Goal: Obtain resource: Download file/media

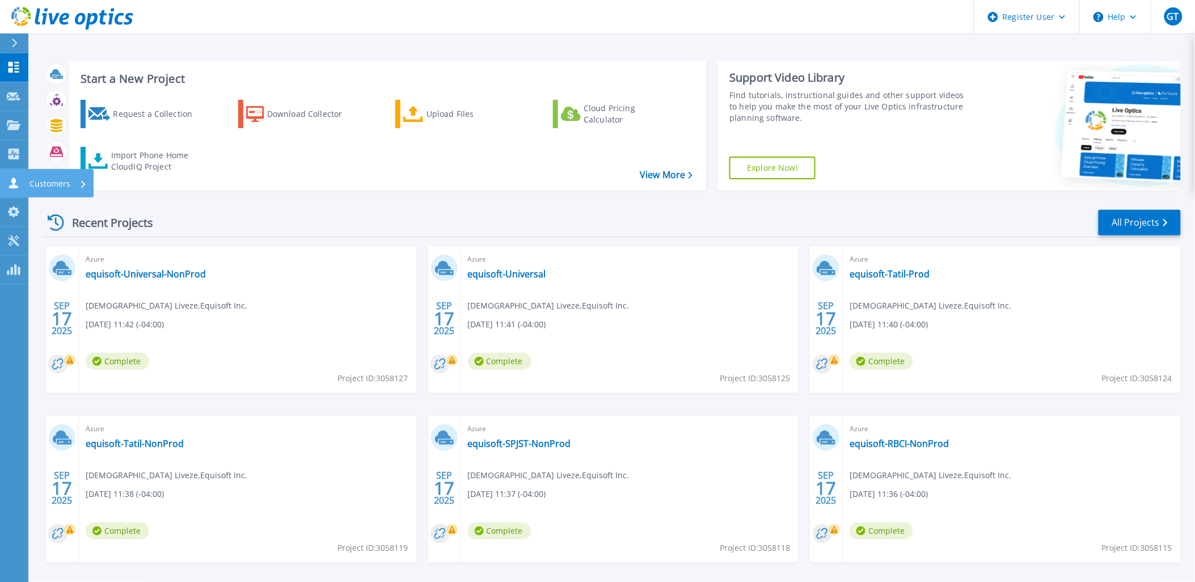
click at [2, 182] on link "Customers Customers" at bounding box center [14, 183] width 28 height 29
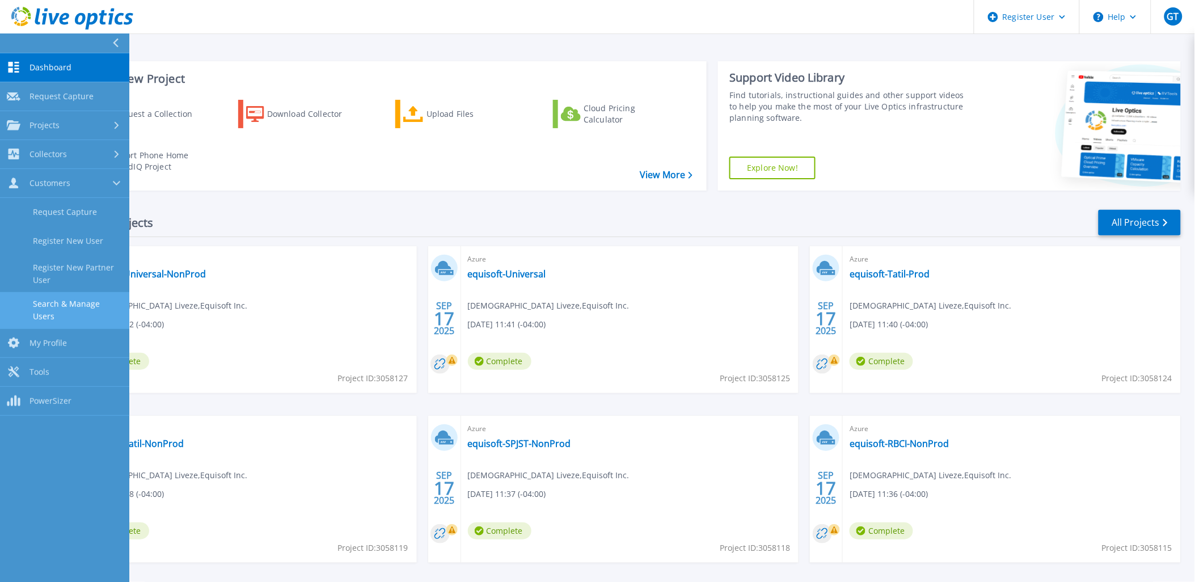
click at [71, 292] on link "Search & Manage Users" at bounding box center [64, 310] width 129 height 36
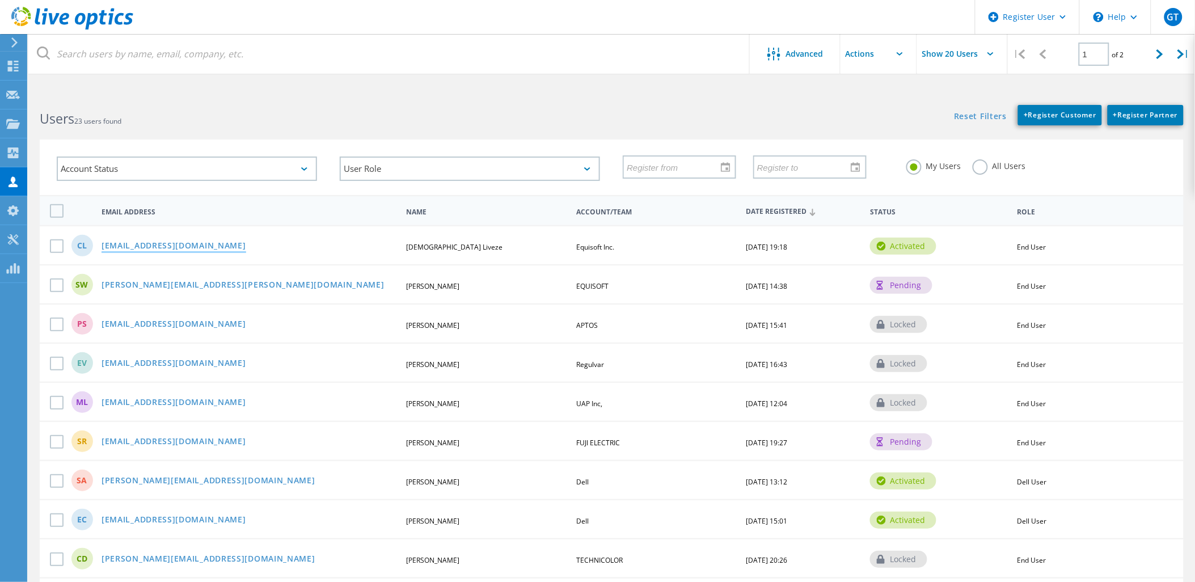
click at [125, 245] on link "christian.liveze@equisoft.com" at bounding box center [174, 247] width 145 height 10
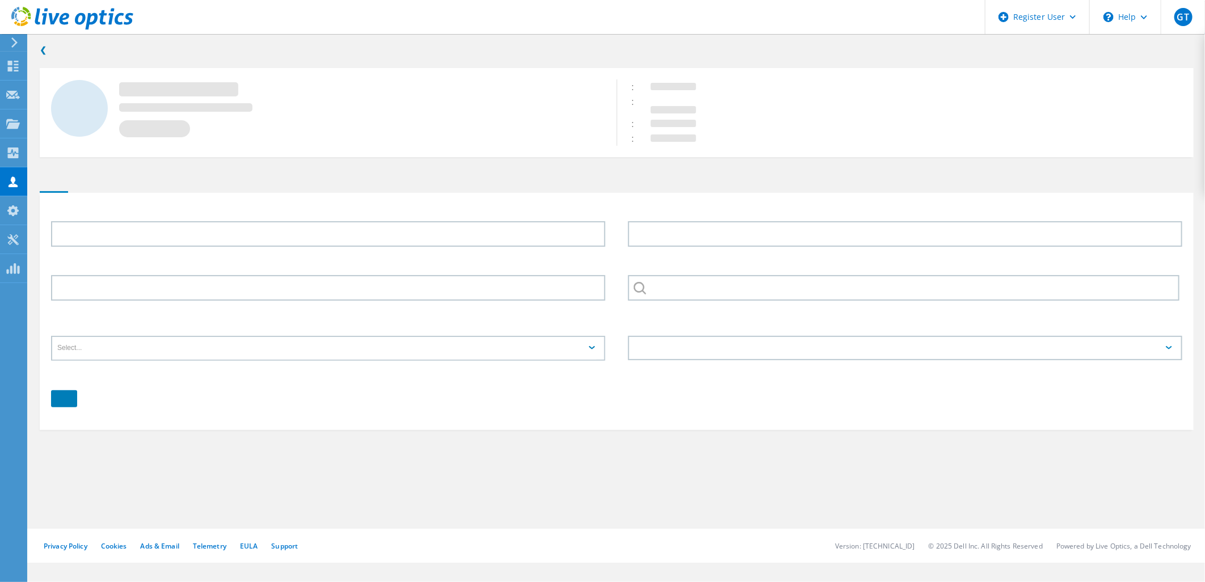
type input "Crhistian"
type input "Liveze"
type input "Equisoft Inc."
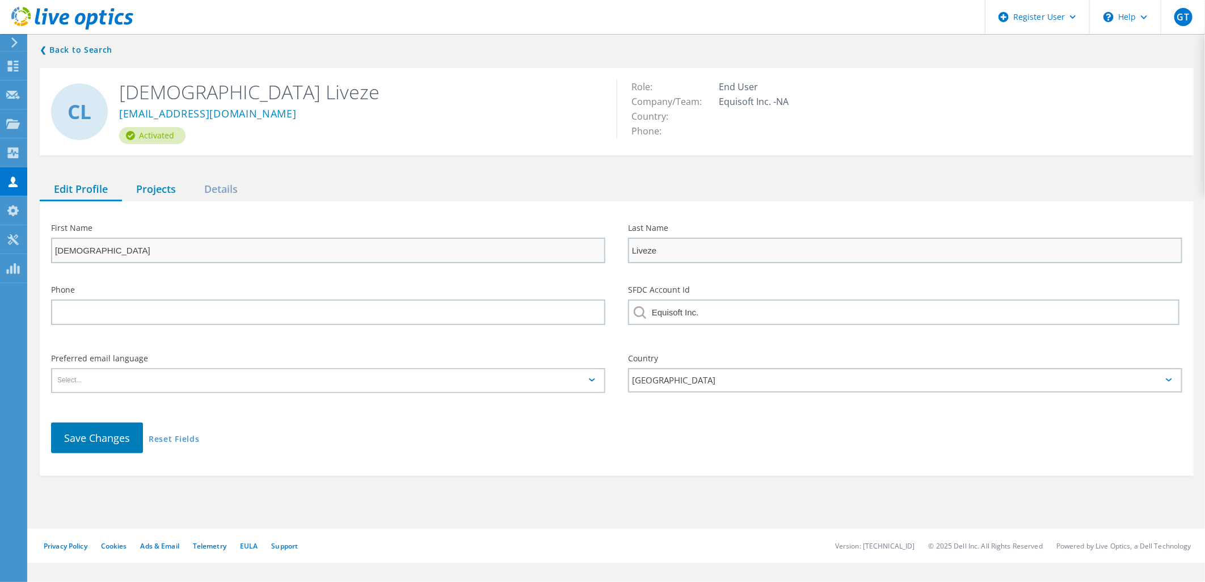
click at [151, 178] on div "Projects" at bounding box center [156, 189] width 68 height 23
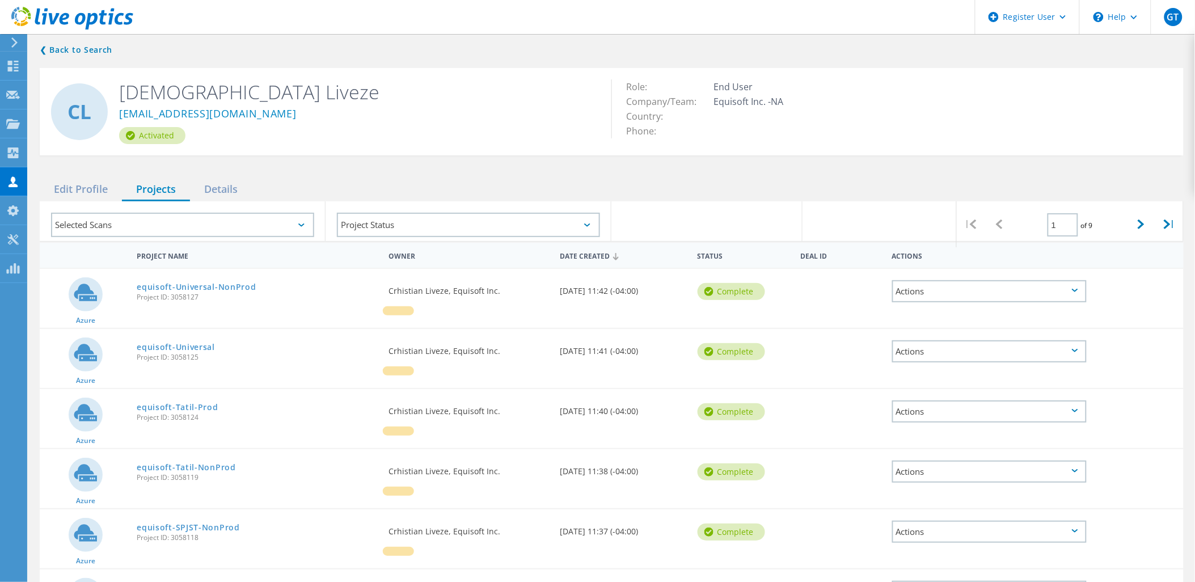
click at [139, 216] on div "Selected Scans" at bounding box center [182, 225] width 263 height 24
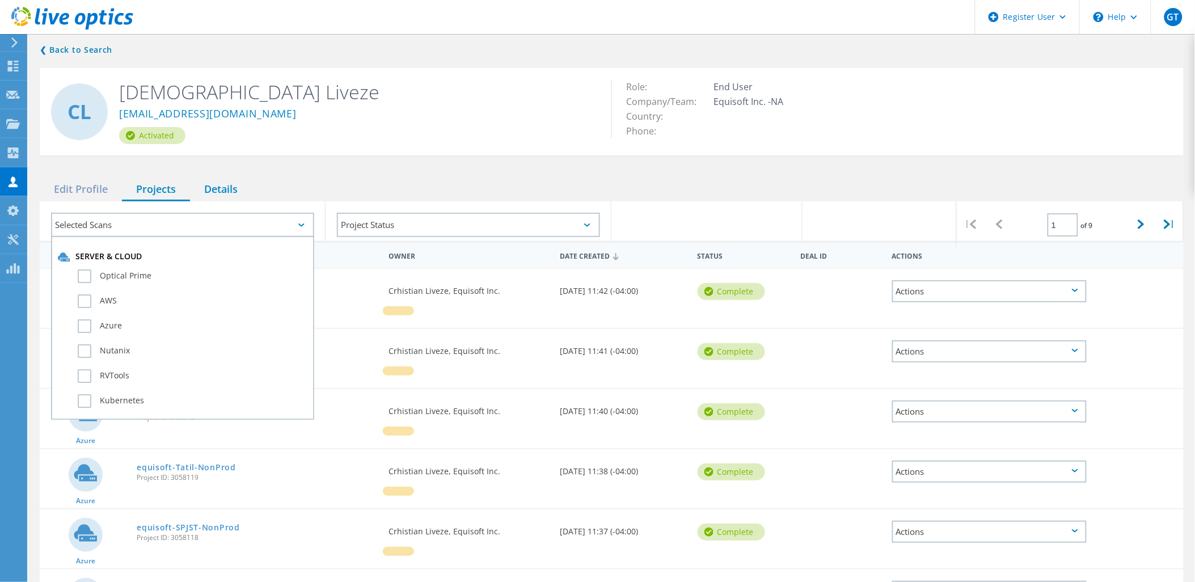
click at [231, 183] on div "Details" at bounding box center [221, 189] width 62 height 23
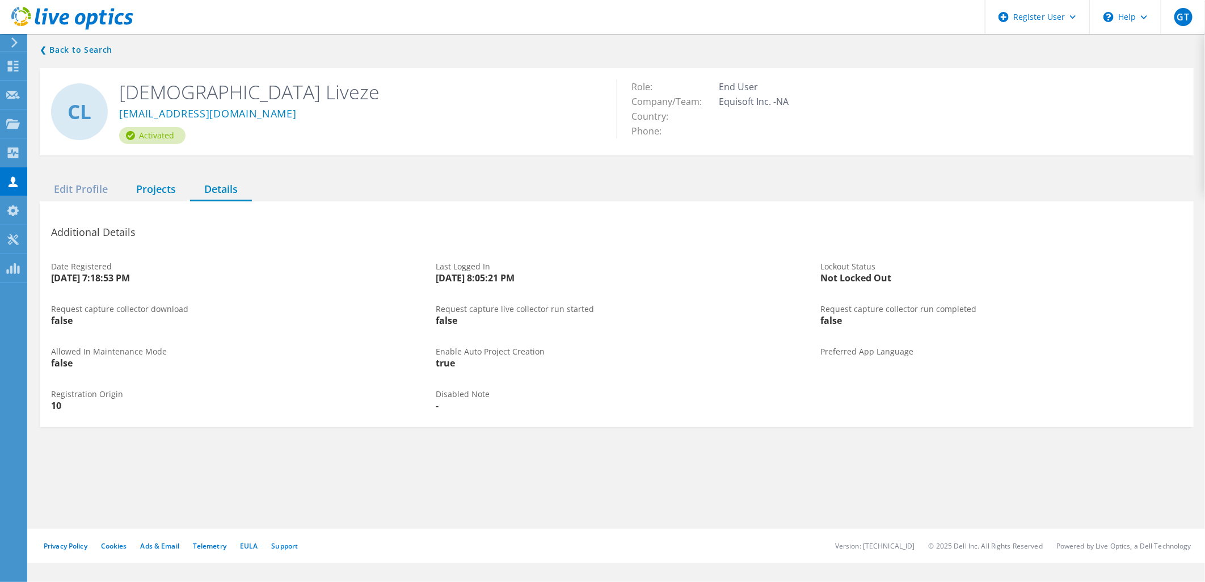
click at [166, 184] on div "Projects" at bounding box center [156, 189] width 68 height 23
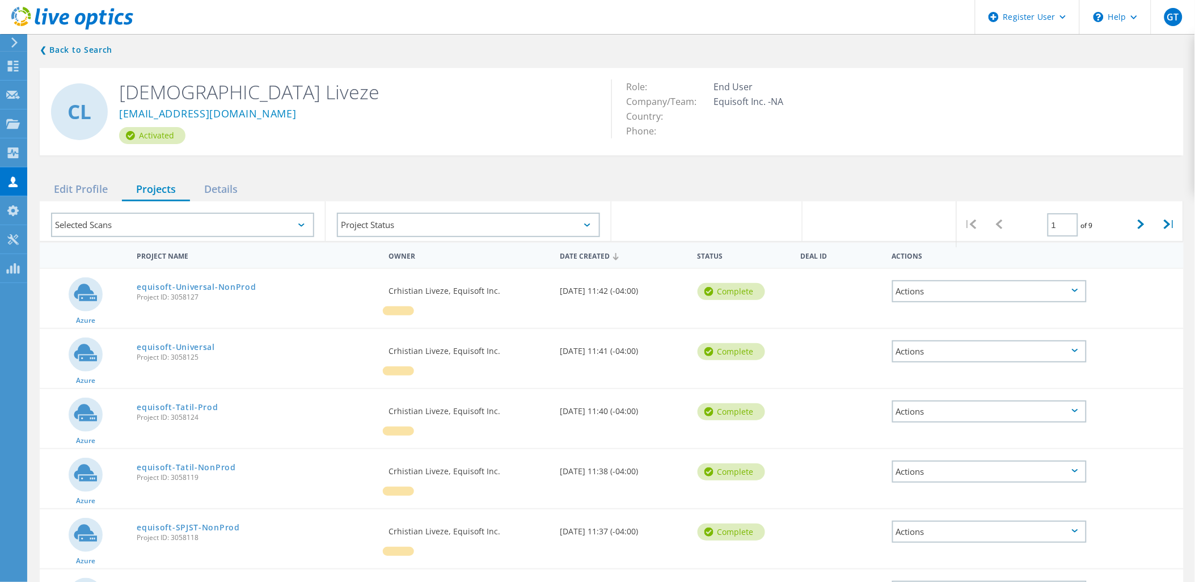
click at [1077, 289] on icon at bounding box center [1075, 290] width 6 height 3
click at [957, 274] on div "Download XLSX" at bounding box center [989, 283] width 192 height 18
click at [1077, 345] on div "Actions" at bounding box center [989, 351] width 195 height 22
click at [1008, 334] on div "Download XLSX" at bounding box center [989, 343] width 192 height 18
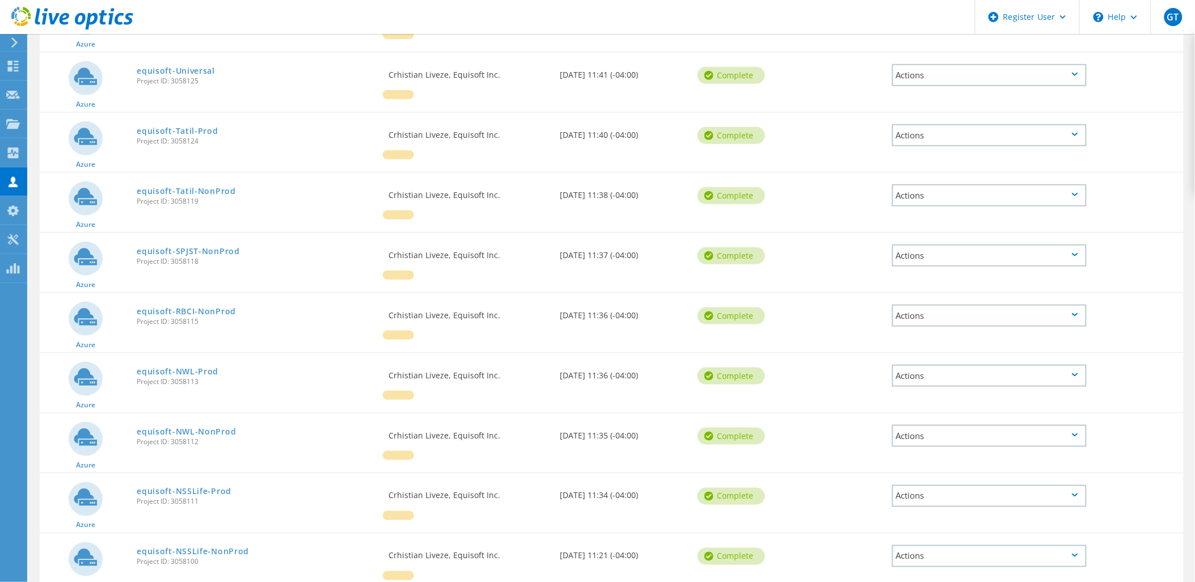
scroll to position [282, 0]
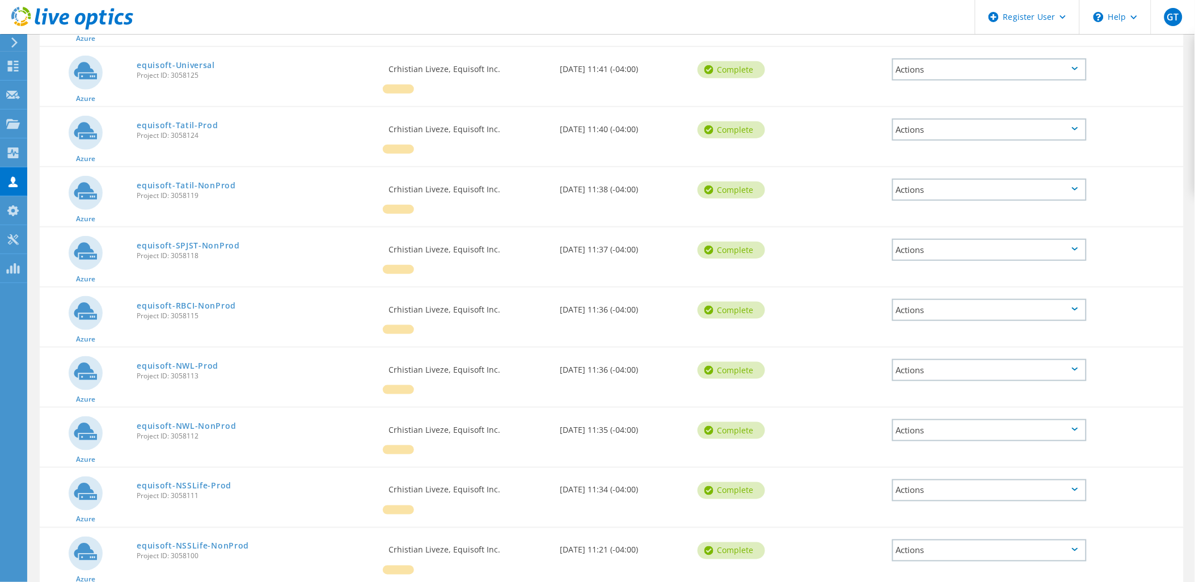
click at [1079, 119] on div "Actions" at bounding box center [989, 130] width 195 height 22
click at [946, 112] on div "Download XLSX" at bounding box center [989, 121] width 192 height 18
click at [1079, 179] on div "Actions" at bounding box center [989, 190] width 195 height 22
click at [1019, 172] on div "Download XLSX" at bounding box center [989, 181] width 192 height 18
click at [1081, 239] on div "Actions" at bounding box center [989, 250] width 195 height 22
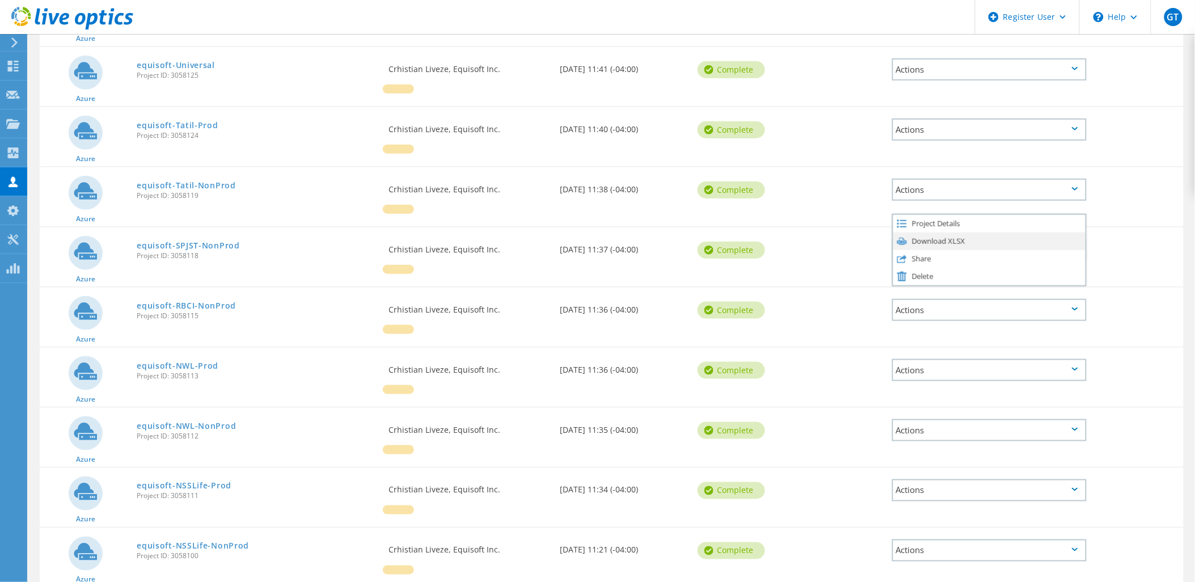
click at [1015, 233] on div "Download XLSX" at bounding box center [989, 242] width 192 height 18
click at [1075, 299] on div "Actions" at bounding box center [989, 310] width 195 height 22
click at [1015, 293] on div "Download XLSX" at bounding box center [989, 302] width 192 height 18
click at [1077, 368] on icon at bounding box center [1075, 369] width 6 height 3
click at [1012, 353] on div "Download XLSX" at bounding box center [989, 362] width 192 height 18
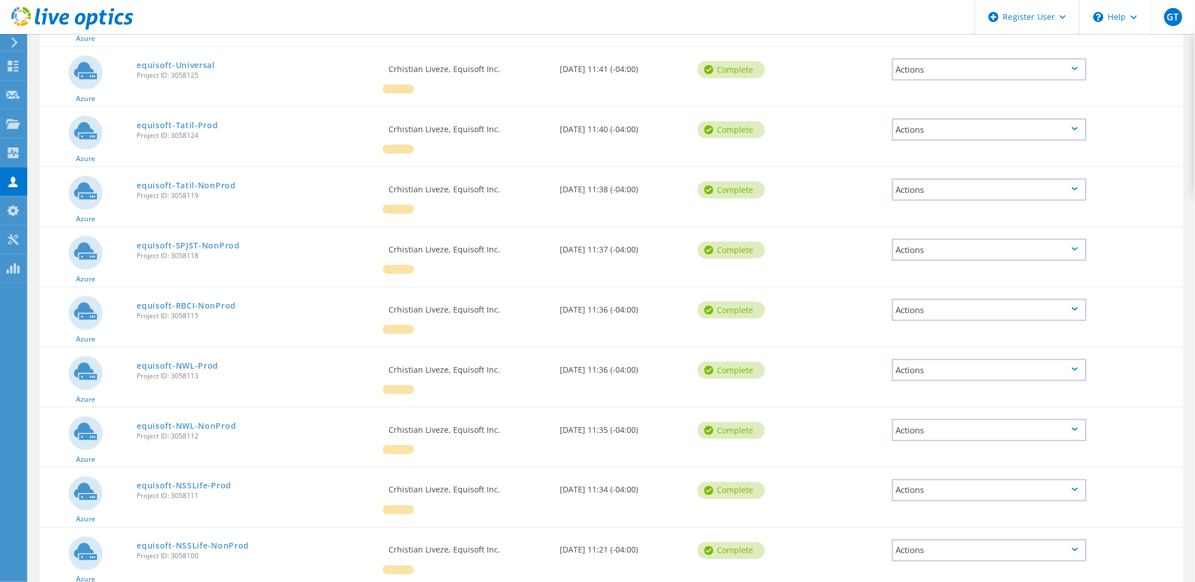
click at [1072, 419] on div "Actions" at bounding box center [989, 430] width 195 height 22
click at [1027, 413] on div "Download XLSX" at bounding box center [989, 422] width 192 height 18
click at [1075, 479] on div "Actions" at bounding box center [989, 490] width 195 height 22
click at [923, 473] on div "Download XLSX" at bounding box center [989, 482] width 192 height 18
click at [1080, 539] on div "Actions" at bounding box center [989, 550] width 195 height 22
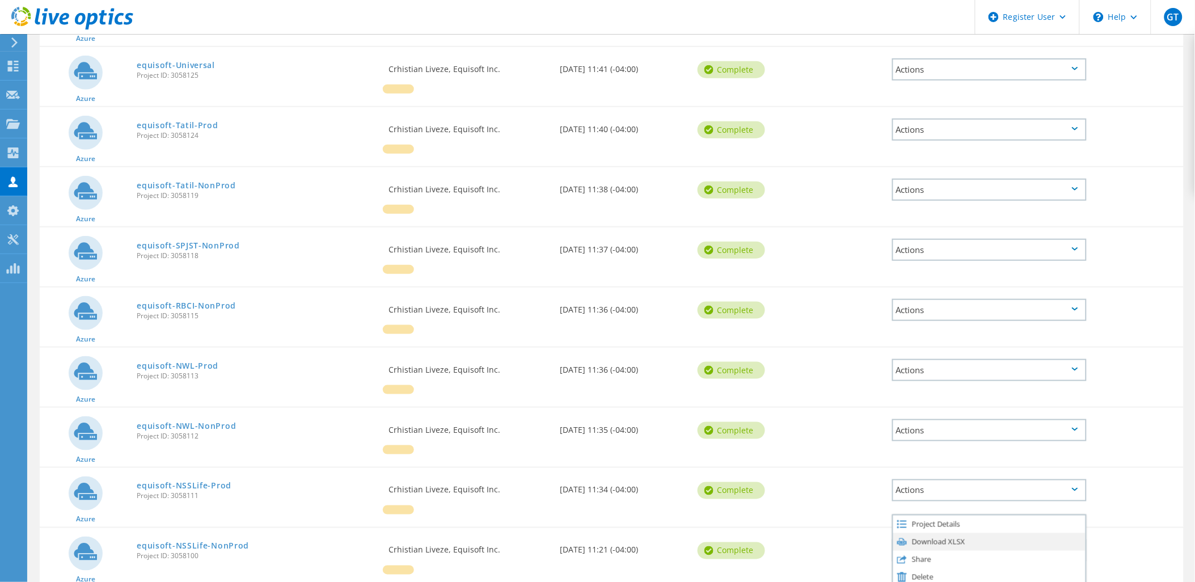
click at [1004, 533] on div "Download XLSX" at bounding box center [989, 542] width 192 height 18
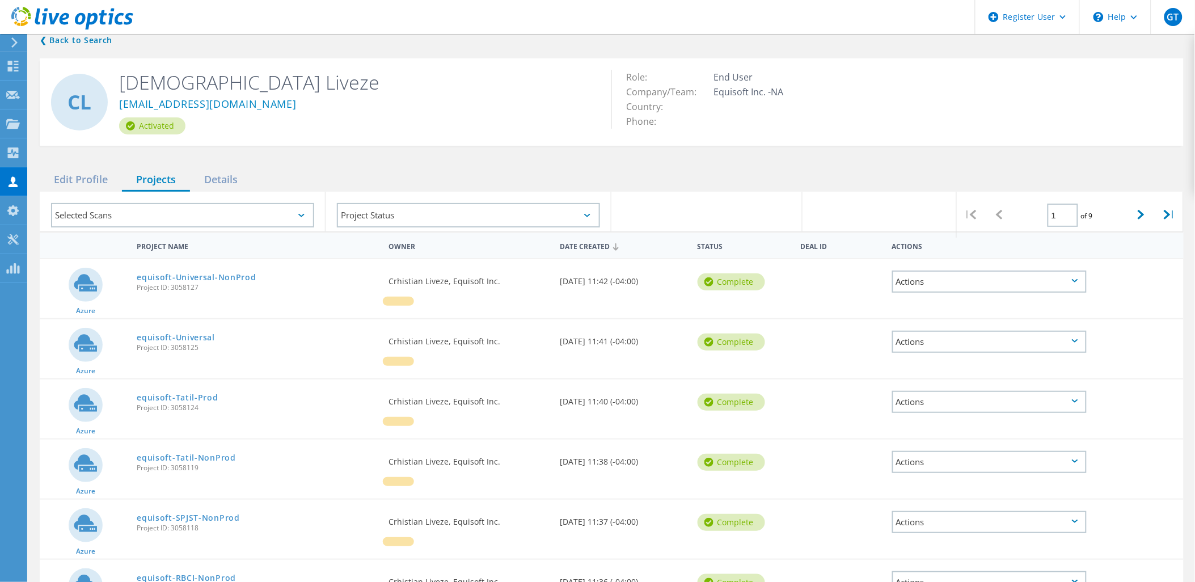
scroll to position [0, 0]
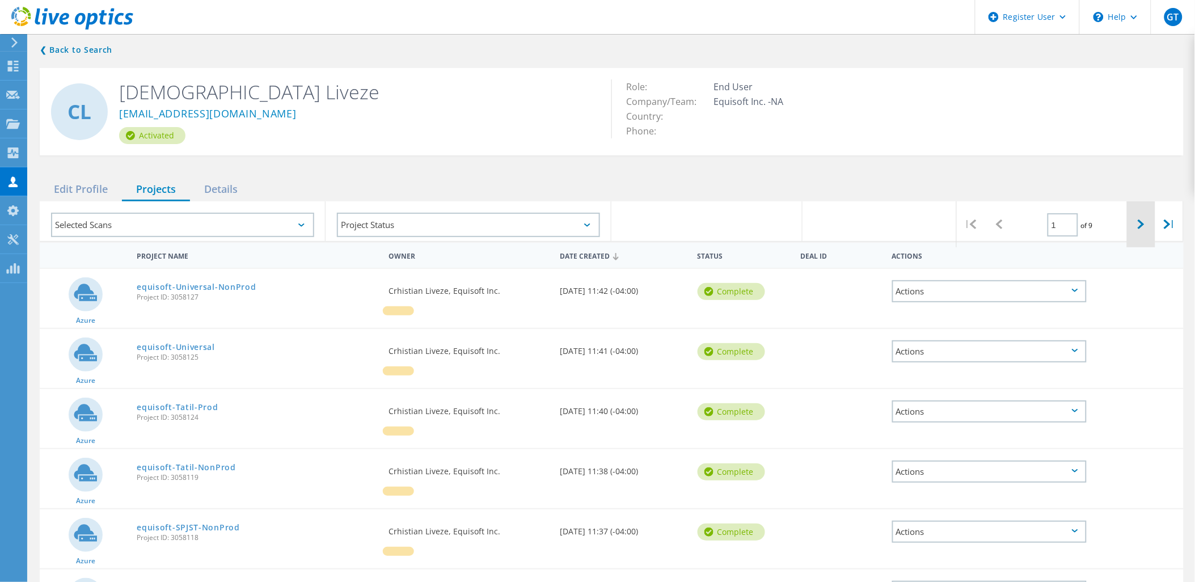
click at [1147, 205] on div at bounding box center [1141, 224] width 28 height 46
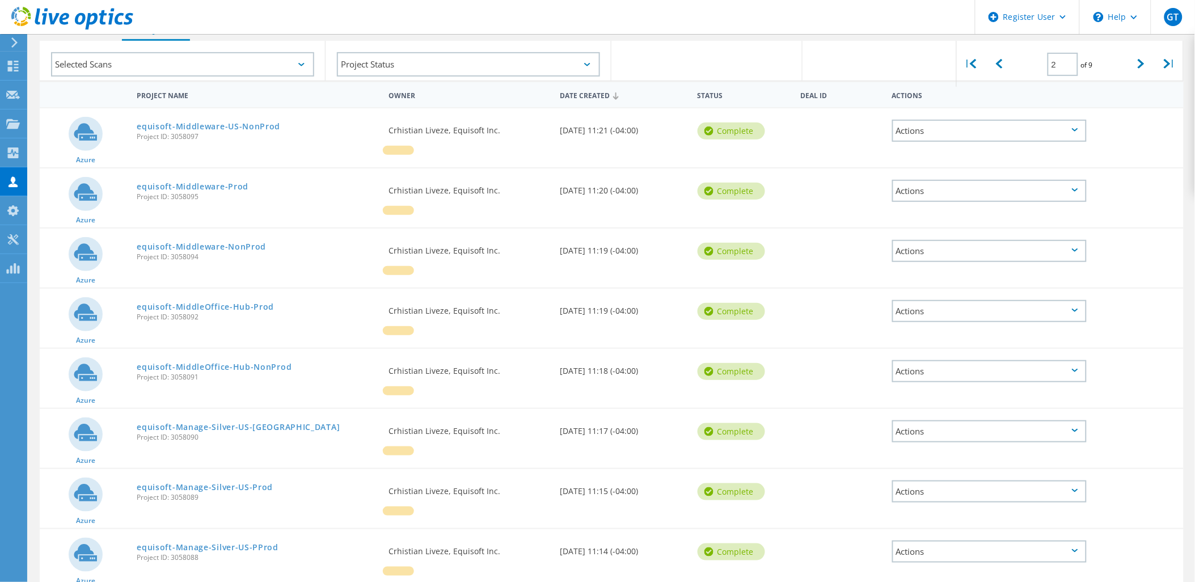
scroll to position [189, 0]
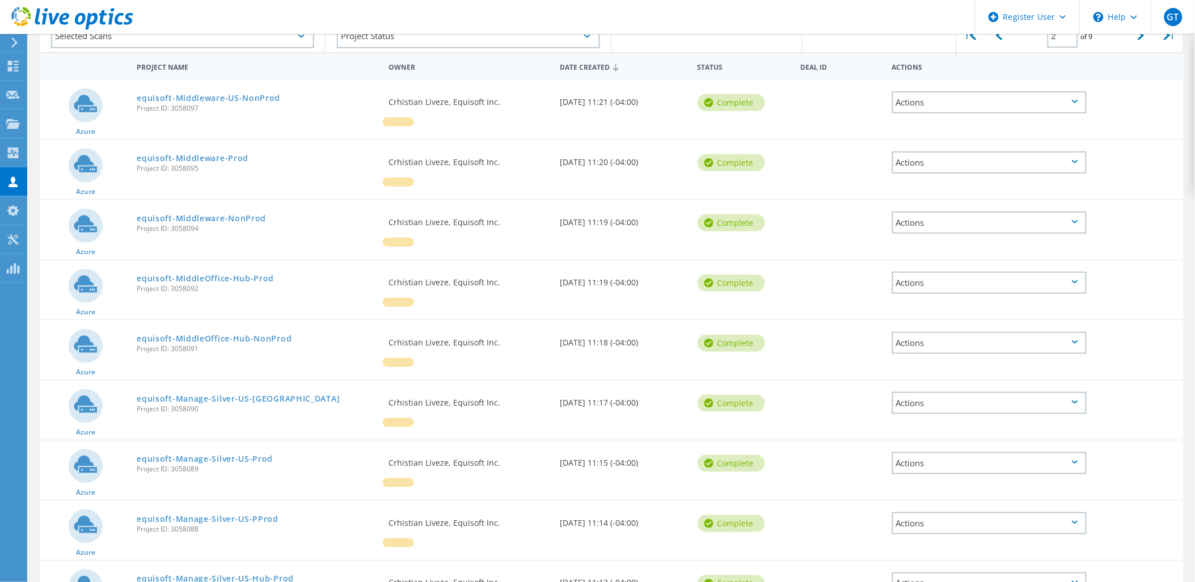
click at [1073, 94] on div "Actions" at bounding box center [989, 102] width 195 height 22
click at [1006, 85] on div "Download XLSX" at bounding box center [989, 94] width 192 height 18
click at [855, 56] on div "Deal Id" at bounding box center [840, 66] width 91 height 21
click at [995, 151] on div "Actions" at bounding box center [989, 162] width 195 height 22
click at [959, 145] on div "Download XLSX" at bounding box center [989, 154] width 192 height 18
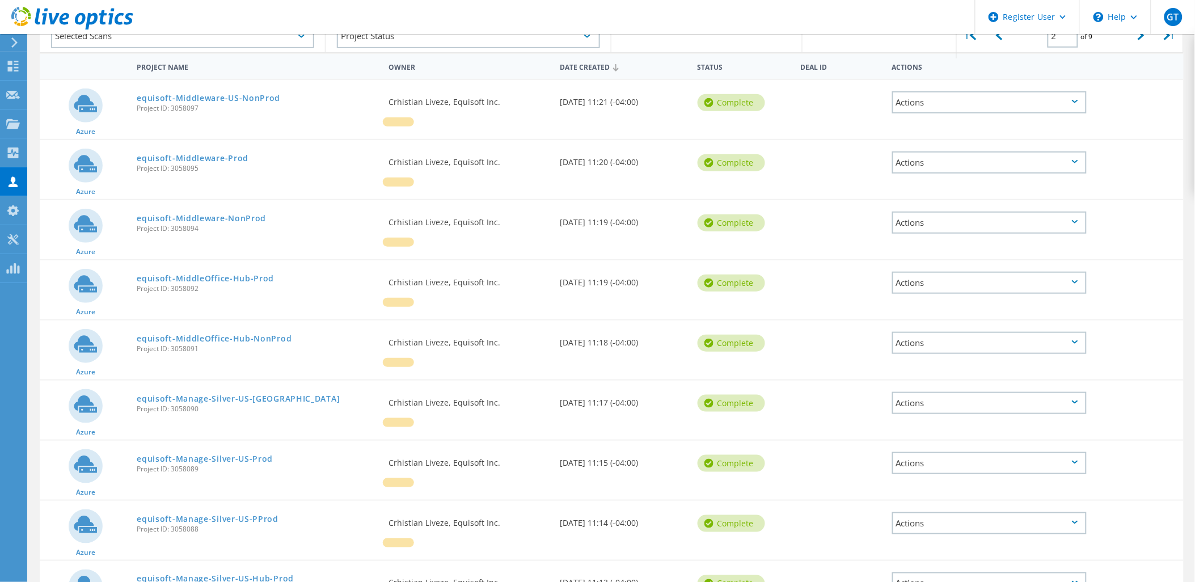
click at [902, 212] on div "Actions" at bounding box center [989, 223] width 195 height 22
click at [932, 205] on div "Download XLSX" at bounding box center [989, 214] width 192 height 18
click at [909, 272] on div "Actions" at bounding box center [989, 283] width 195 height 22
click at [921, 265] on div "Download XLSX" at bounding box center [989, 274] width 192 height 18
click at [915, 332] on div "Actions" at bounding box center [989, 343] width 195 height 22
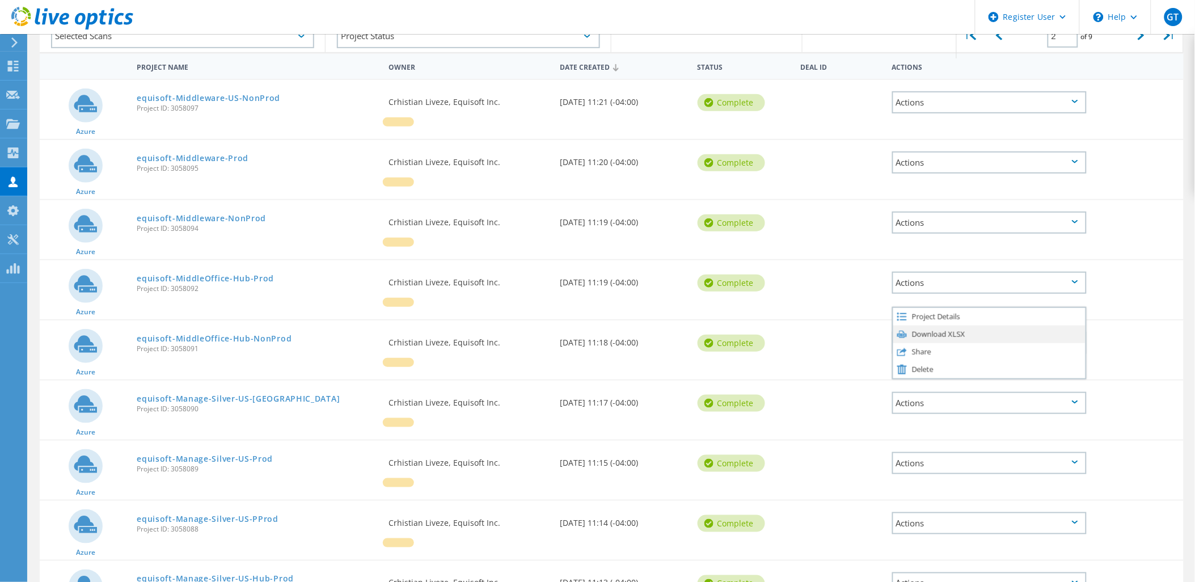
click at [927, 326] on div "Download XLSX" at bounding box center [989, 335] width 192 height 18
click at [905, 392] on div "Actions" at bounding box center [989, 403] width 195 height 22
click at [919, 386] on div "Download XLSX" at bounding box center [989, 395] width 192 height 18
click at [913, 452] on div "Actions" at bounding box center [989, 463] width 195 height 22
click at [917, 446] on div "Download XLSX" at bounding box center [989, 455] width 192 height 18
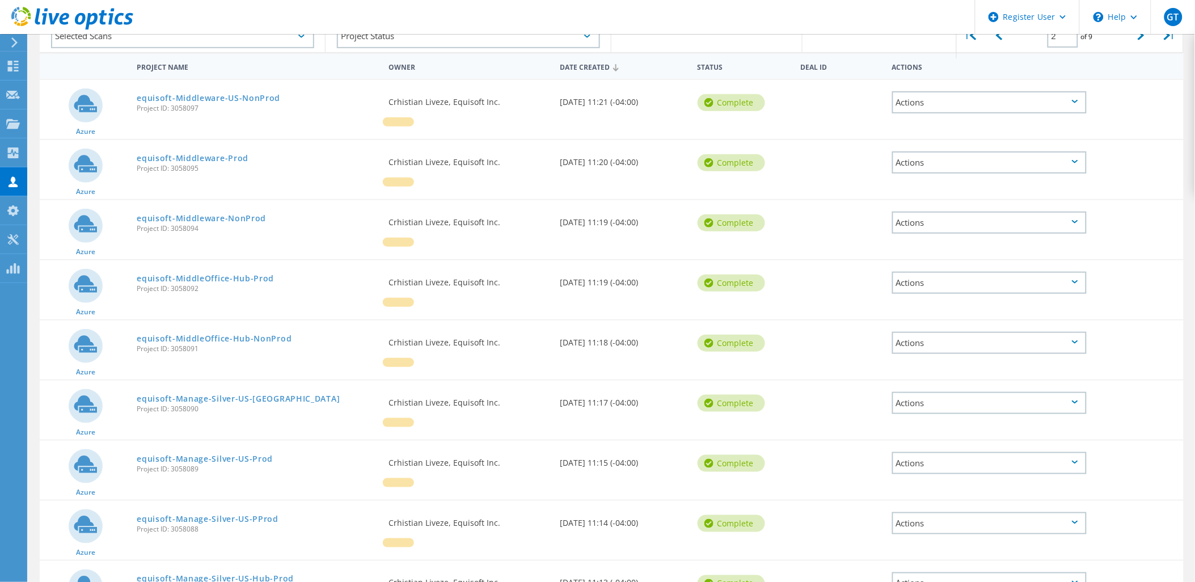
click at [921, 512] on div "Actions" at bounding box center [989, 523] width 195 height 22
click at [927, 506] on div "Download XLSX" at bounding box center [989, 515] width 192 height 18
click at [922, 572] on div "Actions" at bounding box center [989, 583] width 195 height 22
click at [928, 566] on div "Download XLSX" at bounding box center [989, 575] width 192 height 18
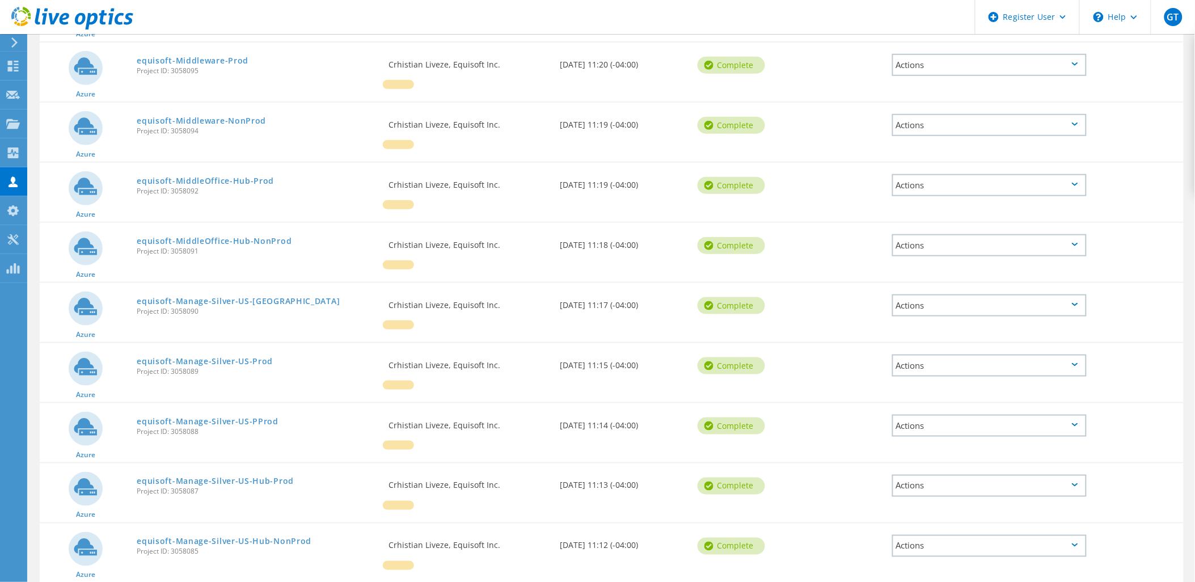
scroll to position [294, 0]
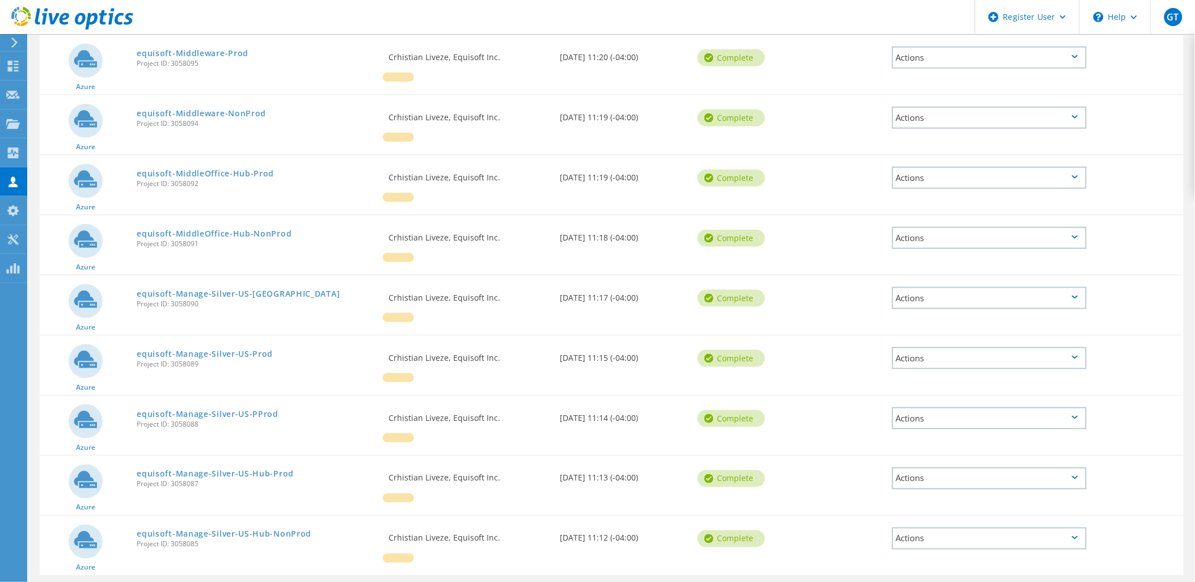
click at [919, 527] on div "Actions" at bounding box center [989, 538] width 195 height 22
click at [925, 521] on div "Download XLSX" at bounding box center [989, 530] width 192 height 18
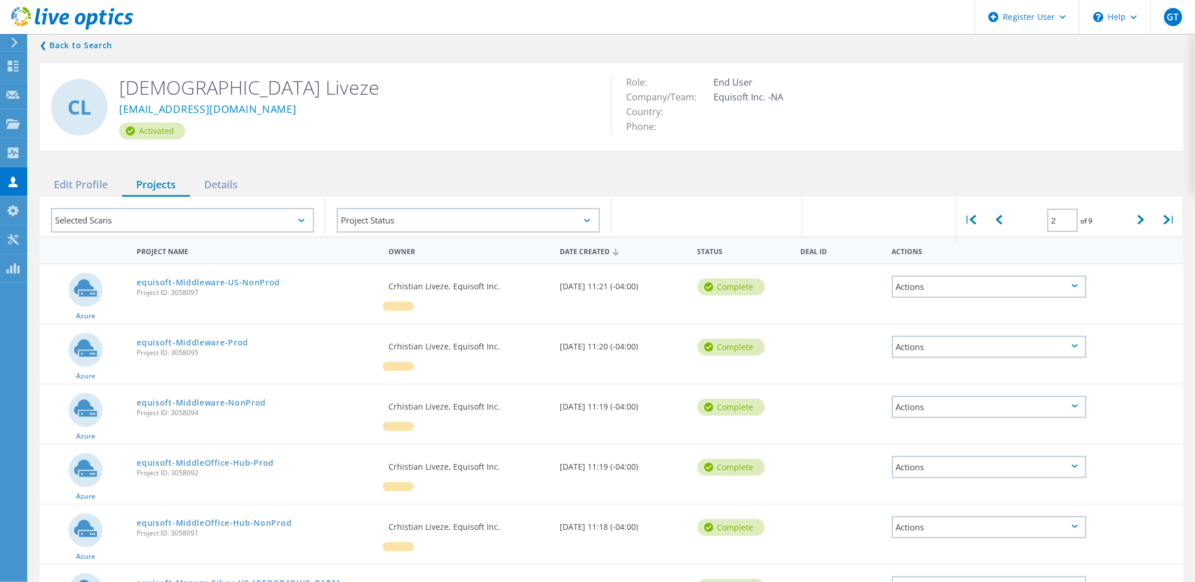
scroll to position [0, 0]
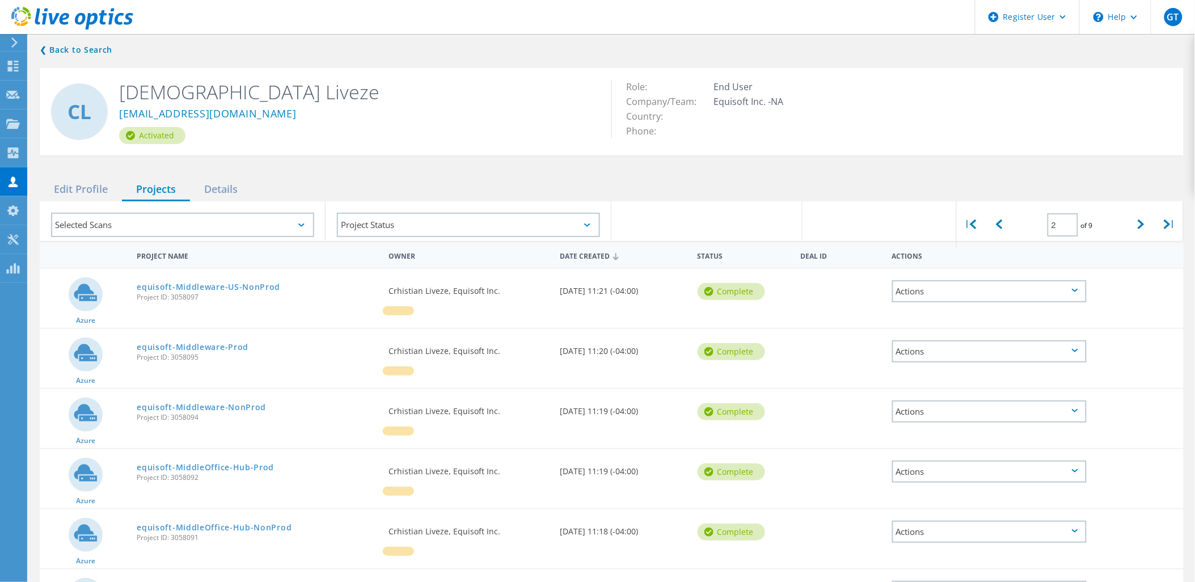
click at [915, 121] on div "Role: End User Company/Team: Equisoft Inc. -NA Country: Phone:" at bounding box center [891, 108] width 560 height 59
click at [1151, 219] on div at bounding box center [1141, 224] width 28 height 46
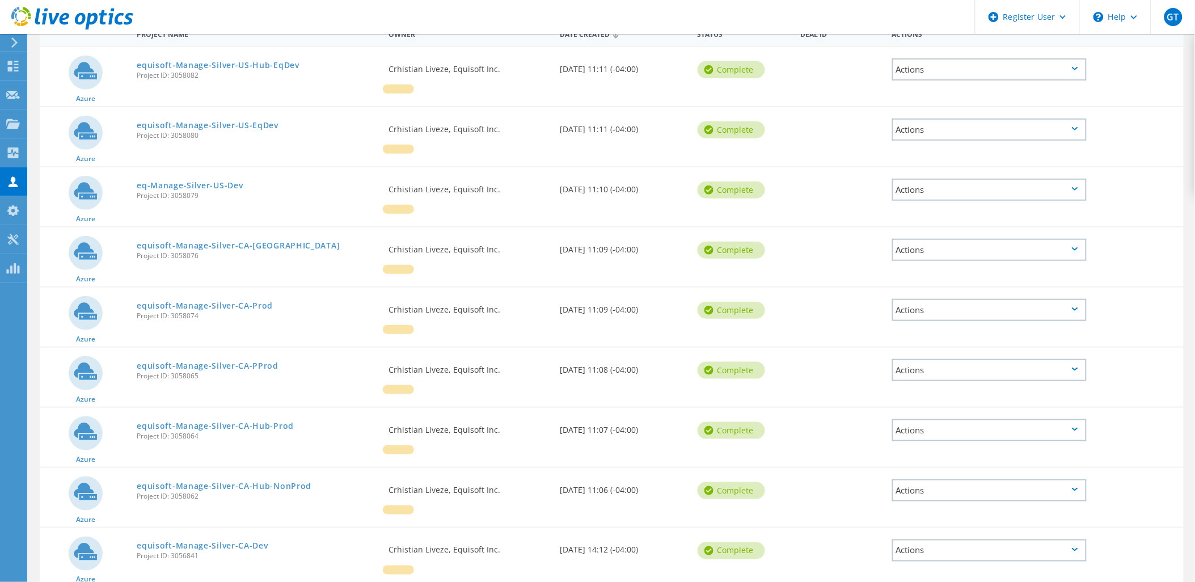
scroll to position [223, 0]
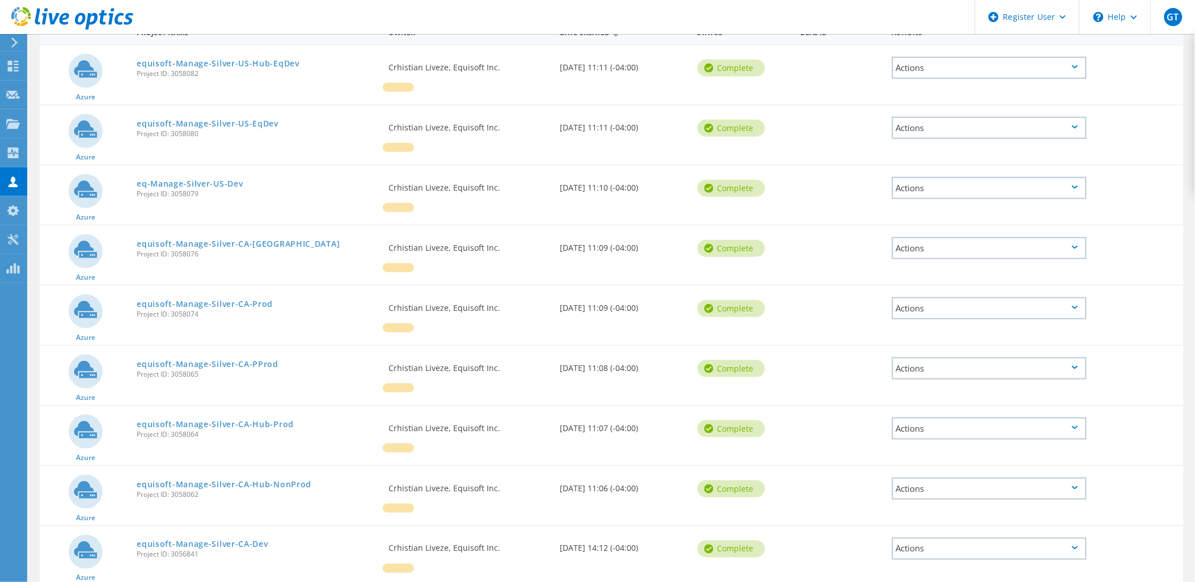
click at [930, 57] on div "Actions" at bounding box center [989, 68] width 195 height 22
click at [946, 50] on div "Download XLSX" at bounding box center [989, 59] width 192 height 18
click at [911, 117] on div "Actions" at bounding box center [989, 128] width 195 height 22
click at [940, 111] on div "Download XLSX" at bounding box center [989, 120] width 192 height 18
click at [911, 177] on div "Actions" at bounding box center [989, 188] width 195 height 22
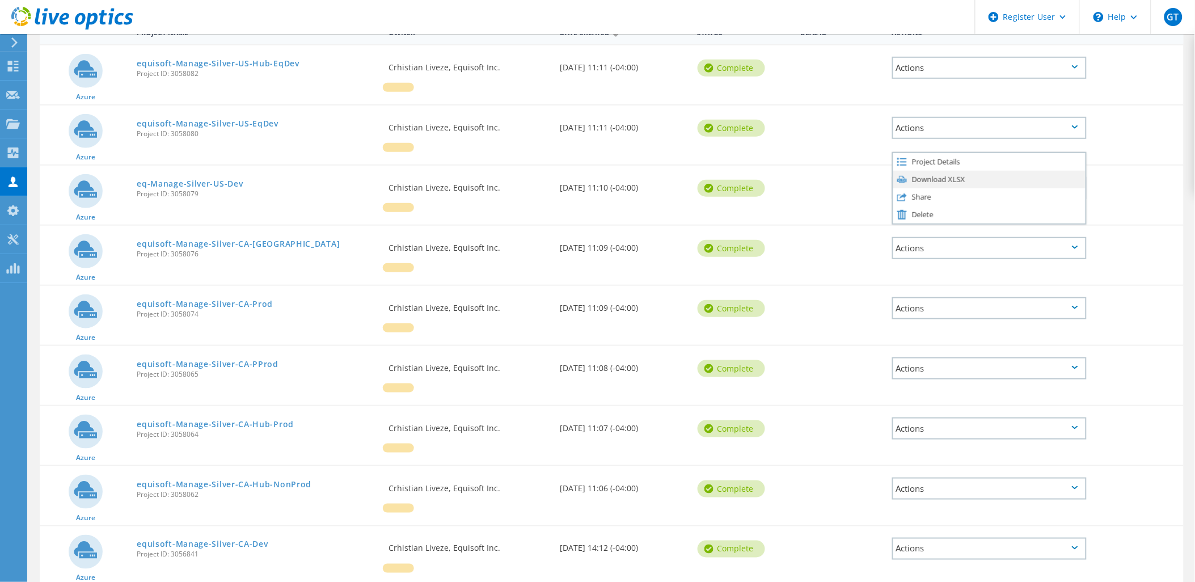
click at [917, 171] on div "Download XLSX" at bounding box center [989, 180] width 192 height 18
click at [914, 237] on div "Actions" at bounding box center [989, 248] width 195 height 22
click at [933, 231] on div "Download XLSX" at bounding box center [989, 240] width 192 height 18
click at [911, 297] on div "Actions" at bounding box center [989, 308] width 195 height 22
click at [920, 291] on div "Download XLSX" at bounding box center [989, 300] width 192 height 18
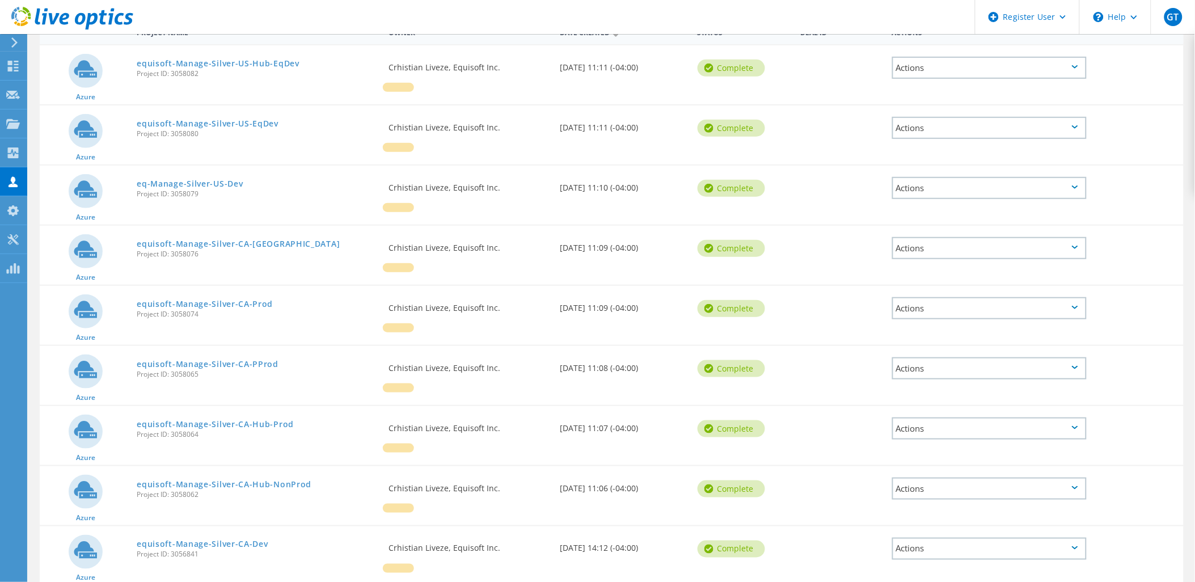
click at [909, 357] on div "Actions" at bounding box center [989, 368] width 195 height 22
click at [914, 351] on div "Download XLSX" at bounding box center [989, 360] width 192 height 18
click at [908, 417] on div "Actions" at bounding box center [989, 428] width 195 height 22
click at [917, 411] on div "Download XLSX" at bounding box center [989, 420] width 192 height 18
click at [909, 478] on div "Actions" at bounding box center [989, 489] width 195 height 22
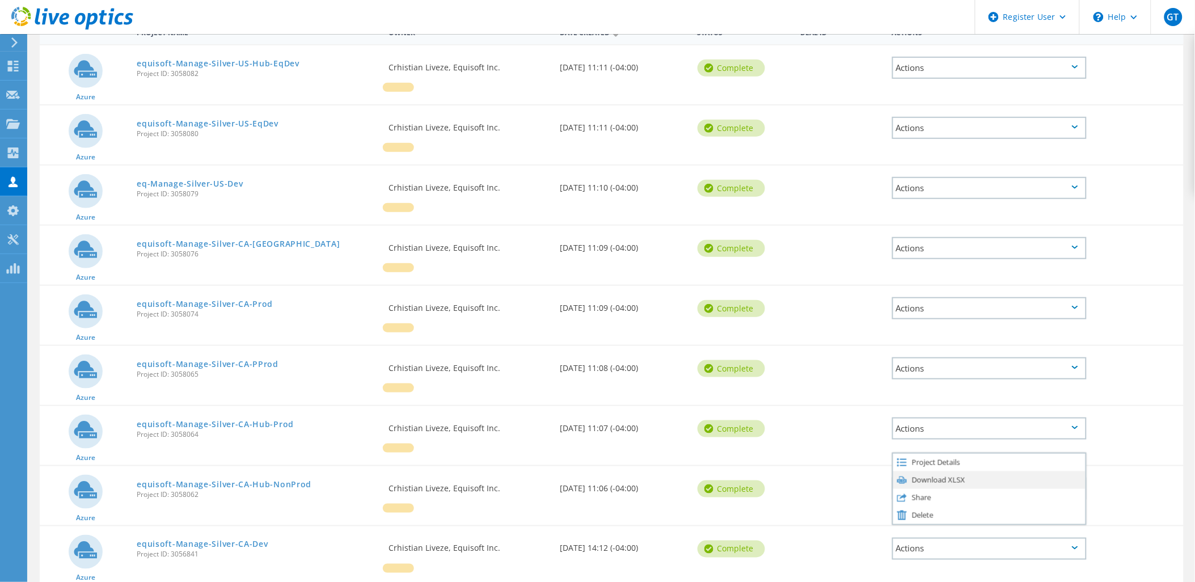
click at [919, 471] on div "Download XLSX" at bounding box center [989, 480] width 192 height 18
click at [918, 538] on div "Actions" at bounding box center [989, 549] width 195 height 22
click at [923, 531] on div "Download XLSX" at bounding box center [989, 540] width 192 height 18
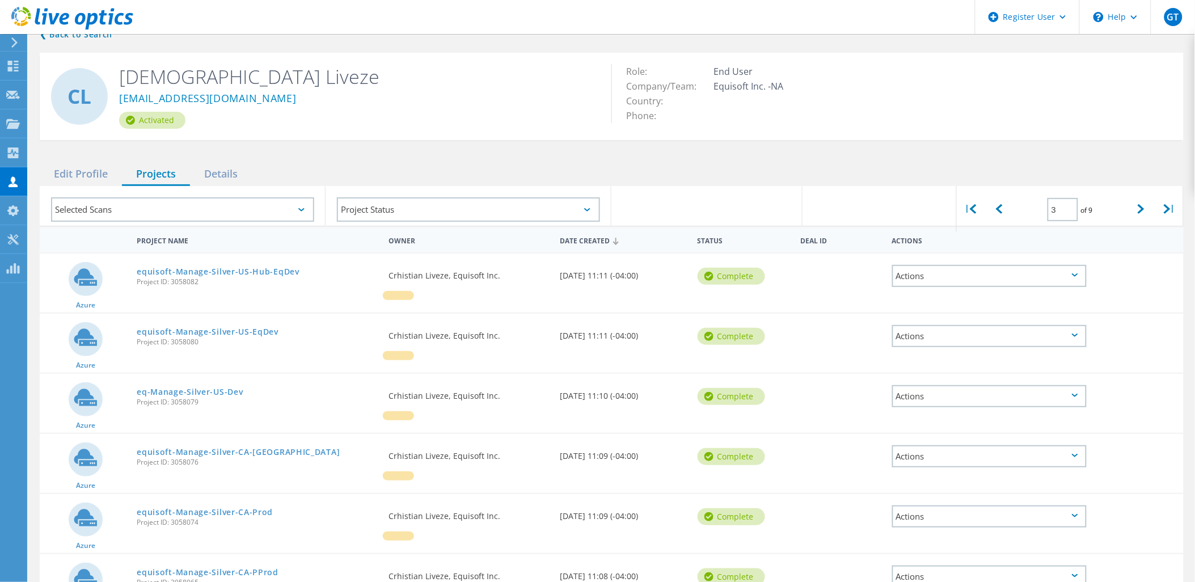
scroll to position [0, 0]
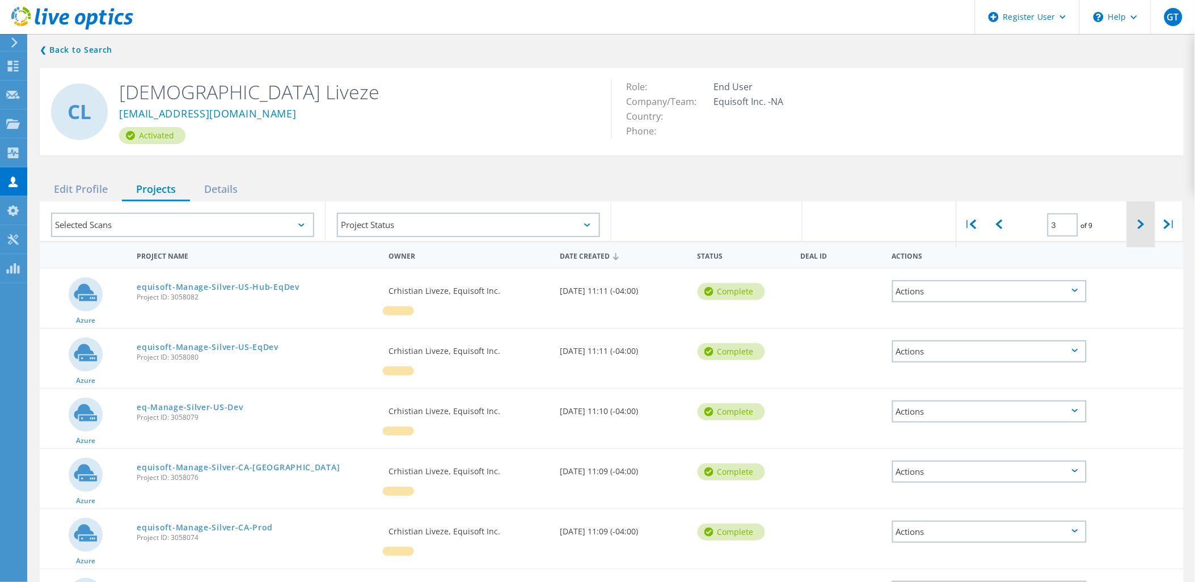
click at [1138, 222] on div at bounding box center [1141, 224] width 28 height 46
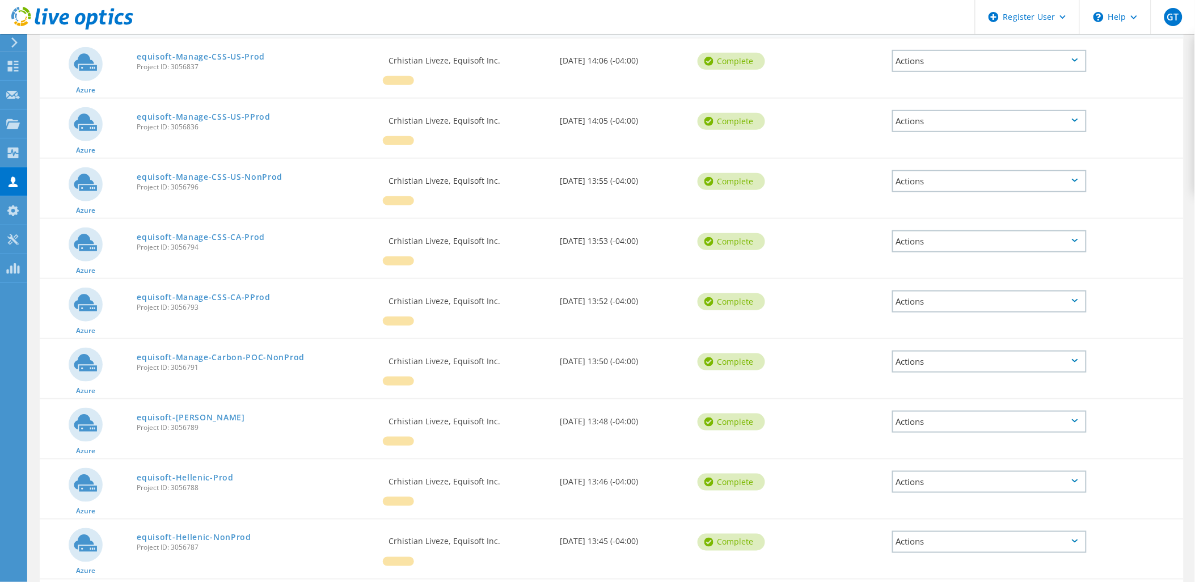
scroll to position [236, 0]
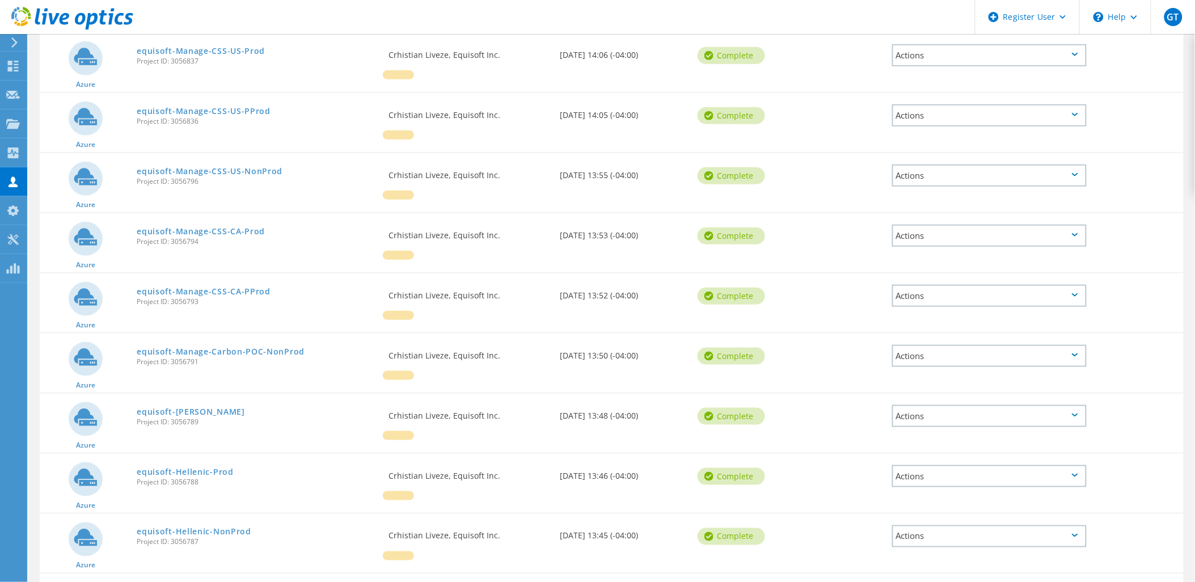
click at [927, 52] on div "Actions" at bounding box center [989, 55] width 195 height 22
click at [934, 38] on div "Download XLSX" at bounding box center [989, 47] width 192 height 18
click at [906, 107] on div "Actions" at bounding box center [989, 115] width 195 height 22
click at [922, 98] on div "Download XLSX" at bounding box center [989, 107] width 192 height 18
click at [908, 165] on div "Actions" at bounding box center [989, 175] width 195 height 22
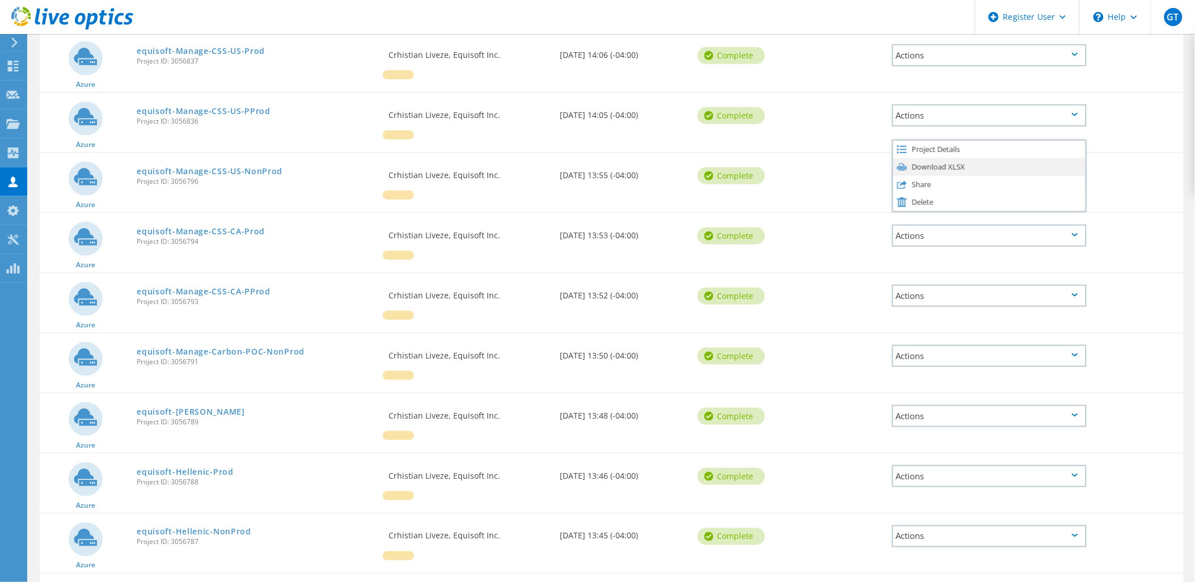
click at [916, 158] on div "Download XLSX" at bounding box center [989, 167] width 192 height 18
click at [910, 225] on div "Actions" at bounding box center [989, 236] width 195 height 22
click at [928, 218] on div "Download XLSX" at bounding box center [989, 227] width 192 height 18
click at [911, 285] on div "Actions" at bounding box center [989, 296] width 195 height 22
click at [920, 278] on div "Download XLSX" at bounding box center [989, 287] width 192 height 18
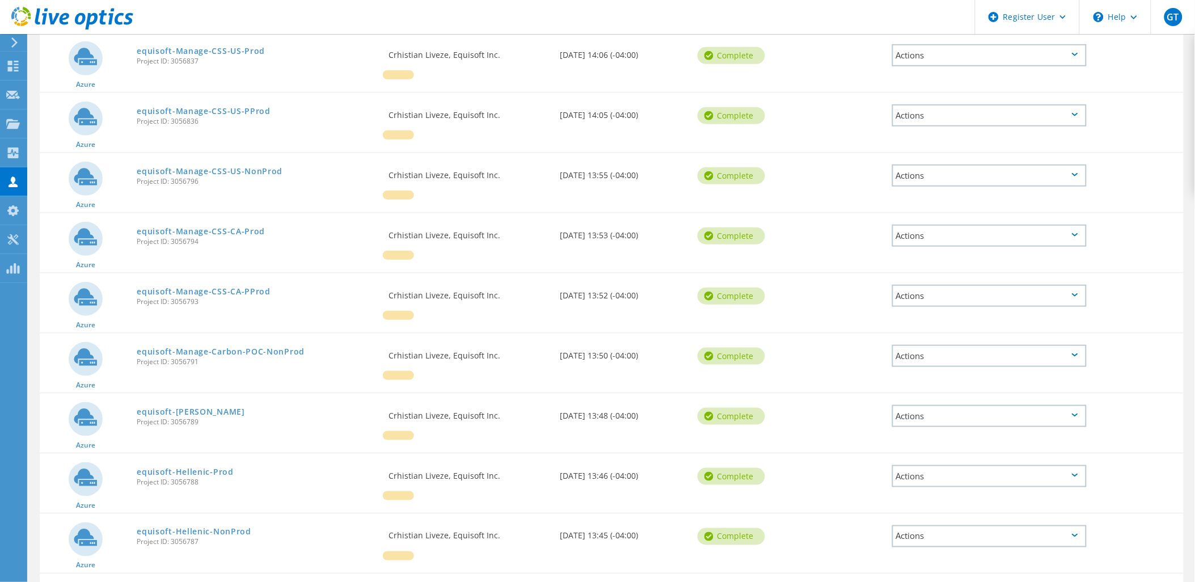
click at [905, 345] on div "Actions" at bounding box center [989, 356] width 195 height 22
click at [909, 339] on div "Download XLSX" at bounding box center [989, 348] width 192 height 18
click at [900, 405] on div "Actions" at bounding box center [989, 416] width 195 height 22
click at [909, 399] on div "Download XLSX" at bounding box center [989, 408] width 192 height 18
click at [932, 465] on div "Actions" at bounding box center [989, 476] width 195 height 22
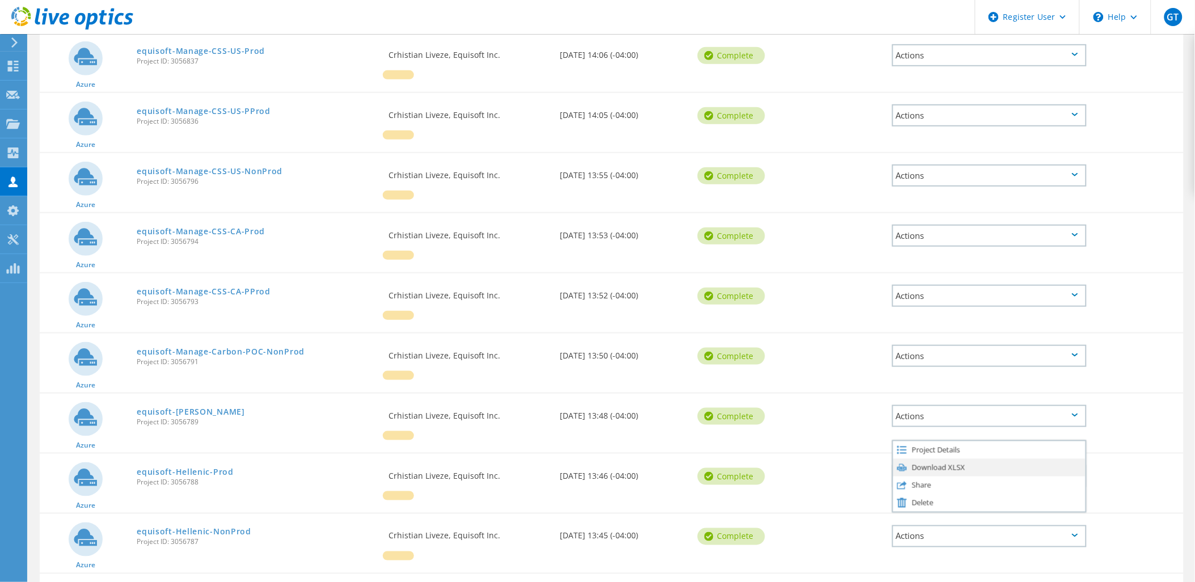
click at [950, 459] on div "Download XLSX" at bounding box center [989, 468] width 192 height 18
click at [920, 525] on div "Actions" at bounding box center [989, 536] width 195 height 22
click at [919, 519] on div "Download XLSX" at bounding box center [989, 528] width 192 height 18
click at [925, 579] on div "Download XLSX" at bounding box center [989, 588] width 192 height 18
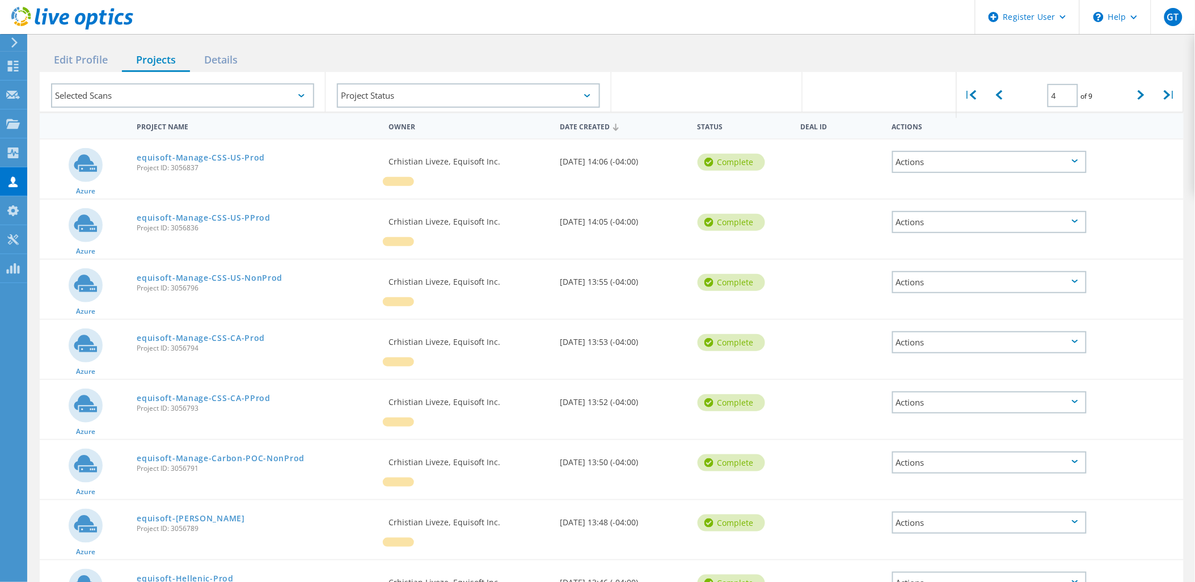
scroll to position [110, 0]
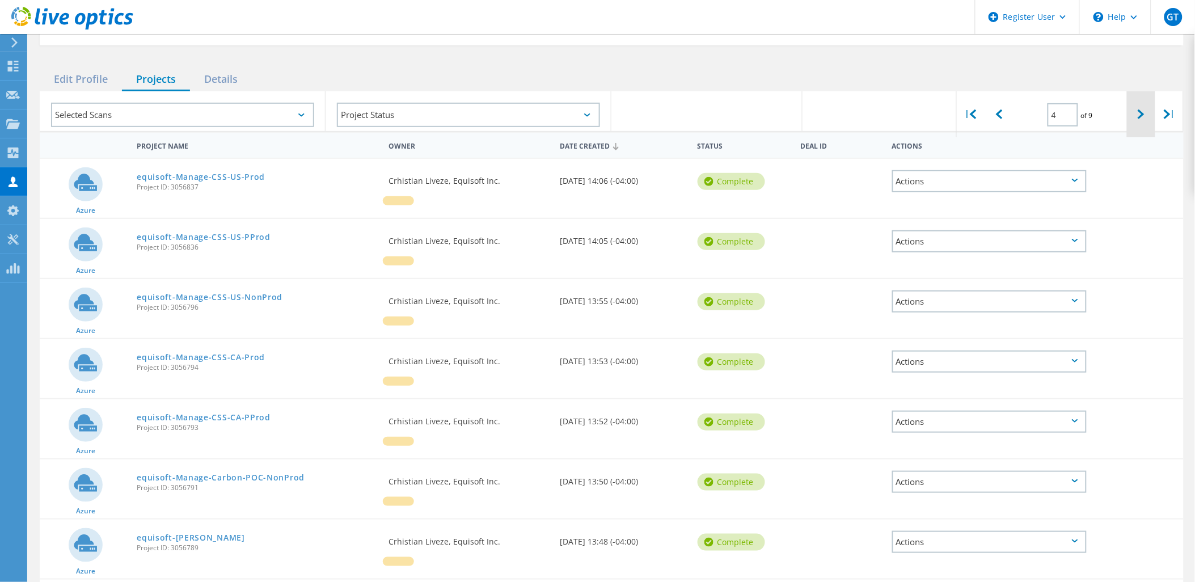
click at [1139, 109] on icon at bounding box center [1141, 114] width 7 height 10
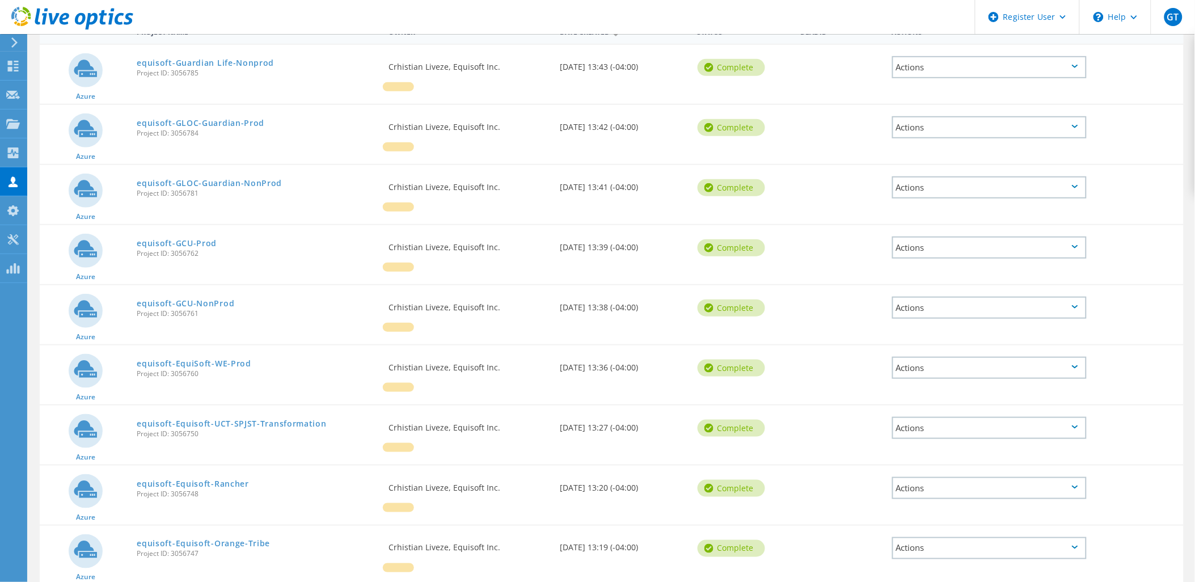
scroll to position [225, 0]
click at [921, 56] on div "Actions" at bounding box center [989, 67] width 195 height 22
click at [922, 49] on div "Download XLSX" at bounding box center [989, 58] width 192 height 18
click at [912, 116] on div "Actions" at bounding box center [989, 127] width 195 height 22
click at [922, 109] on div "Download XLSX" at bounding box center [989, 118] width 192 height 18
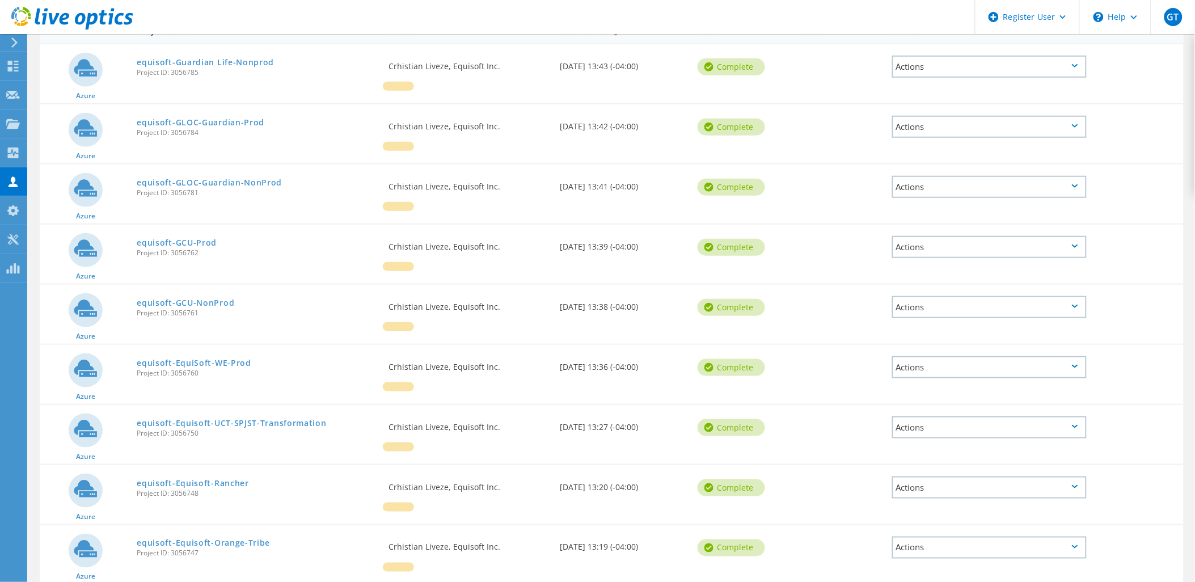
click at [900, 176] on div "Actions" at bounding box center [989, 187] width 195 height 22
click at [913, 170] on div "Download XLSX" at bounding box center [989, 179] width 192 height 18
click at [909, 236] on div "Actions" at bounding box center [989, 247] width 195 height 22
click at [922, 230] on div "Download XLSX" at bounding box center [989, 239] width 192 height 18
click at [902, 296] on div "Actions" at bounding box center [989, 307] width 195 height 22
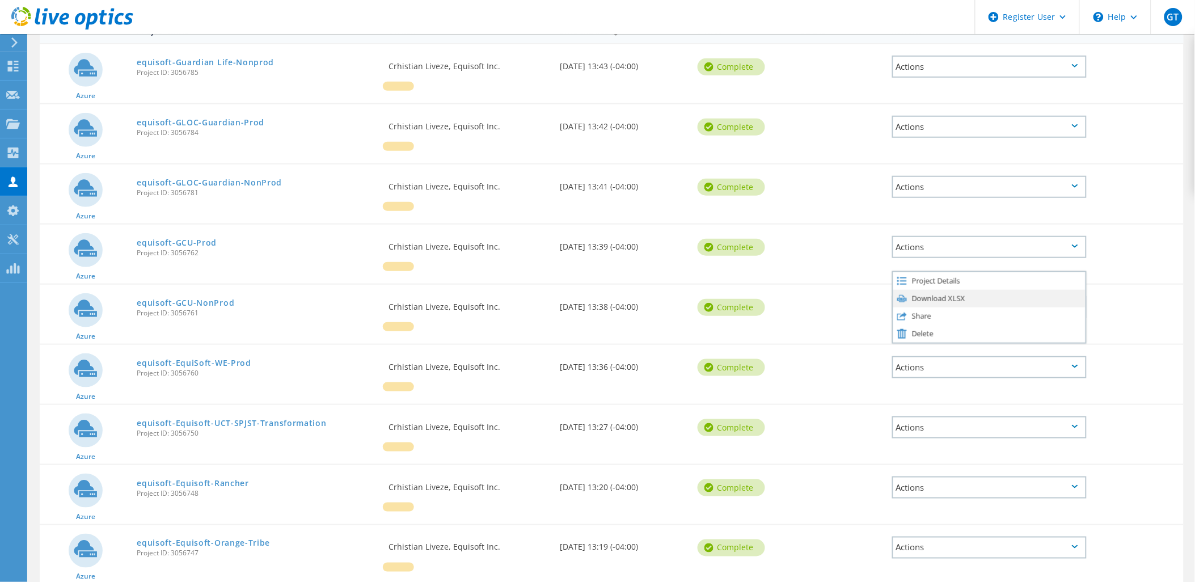
click at [916, 290] on div "Download XLSX" at bounding box center [989, 299] width 192 height 18
click at [915, 356] on div "Actions" at bounding box center [989, 367] width 195 height 22
click at [922, 350] on div "Download XLSX" at bounding box center [989, 359] width 192 height 18
click at [913, 416] on div "Actions" at bounding box center [989, 427] width 195 height 22
click at [921, 410] on div "Download XLSX" at bounding box center [989, 419] width 192 height 18
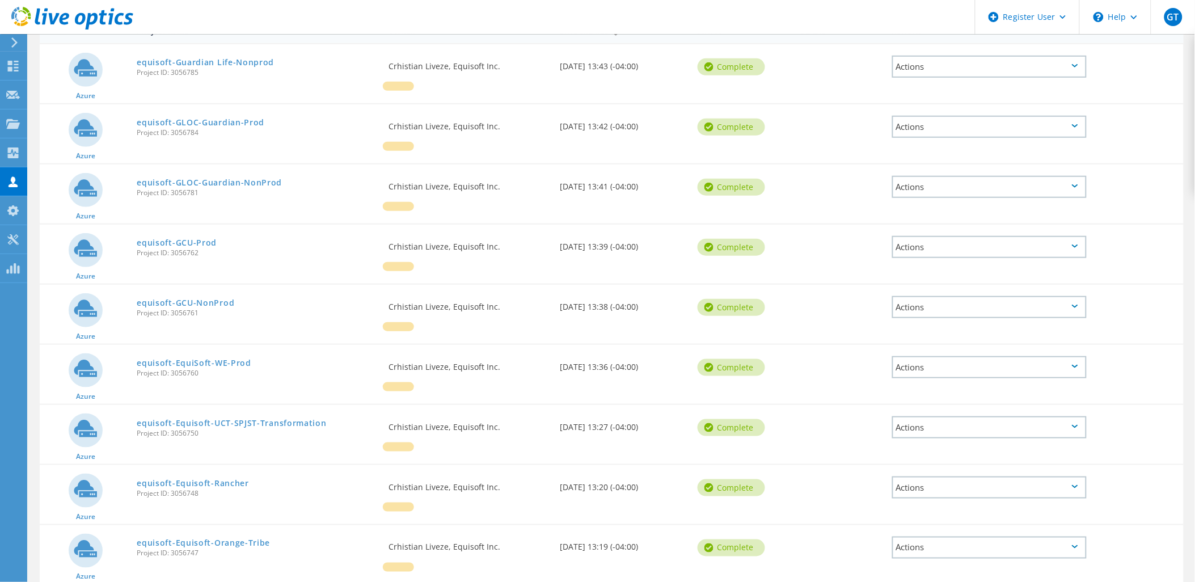
click at [910, 476] on div "Actions" at bounding box center [989, 487] width 195 height 22
click at [920, 470] on div "Download XLSX" at bounding box center [989, 479] width 192 height 18
click at [910, 537] on div "Actions" at bounding box center [989, 548] width 195 height 22
click at [916, 530] on div "Download XLSX" at bounding box center [989, 539] width 192 height 18
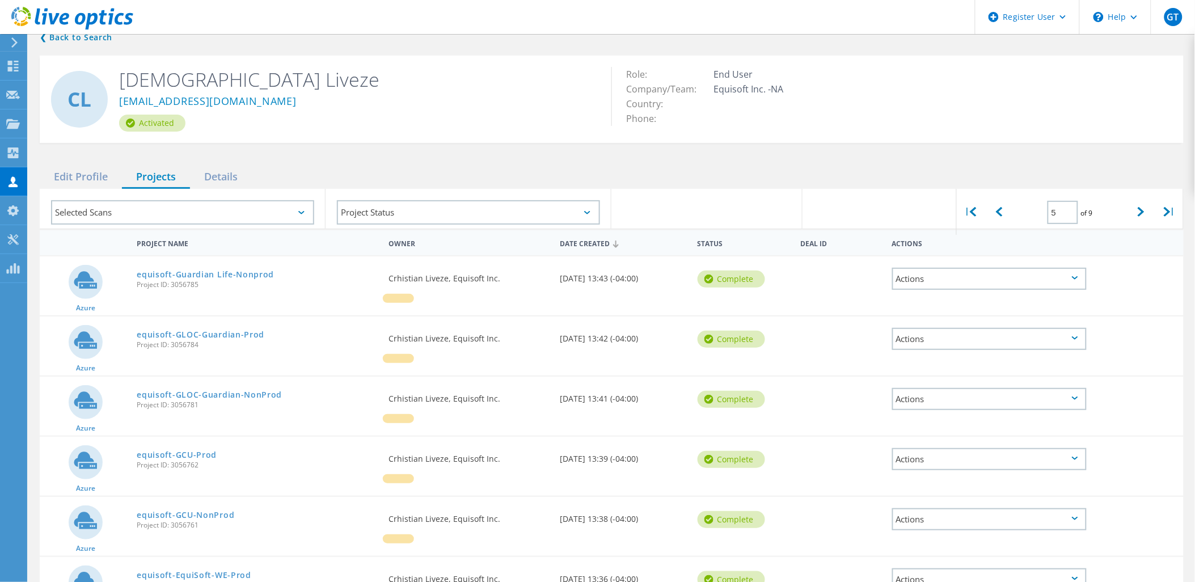
scroll to position [0, 0]
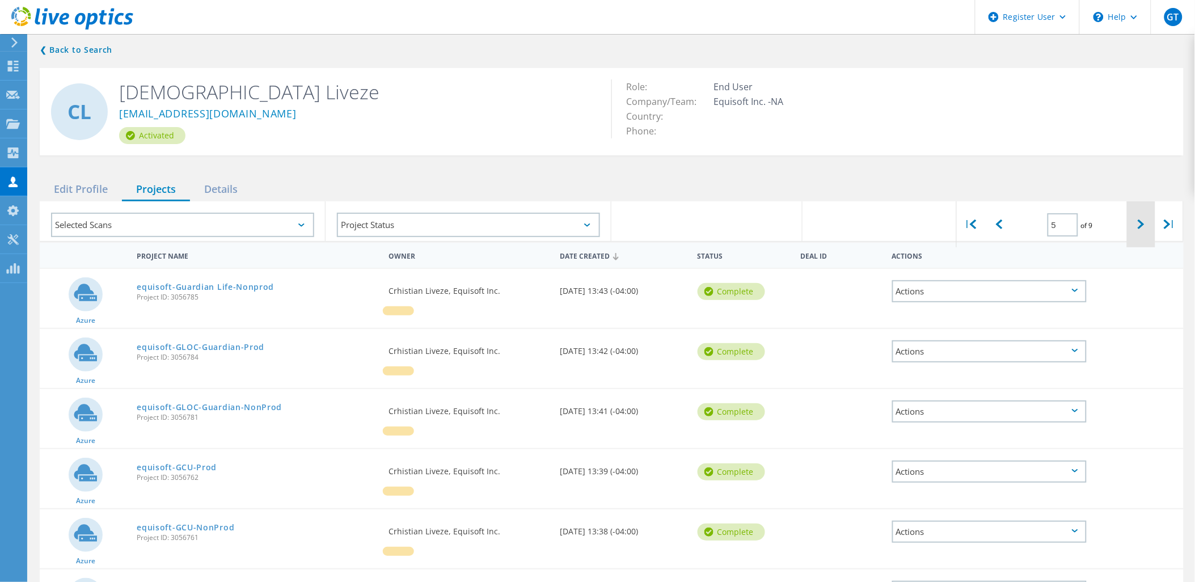
click at [1139, 220] on icon at bounding box center [1141, 225] width 7 height 10
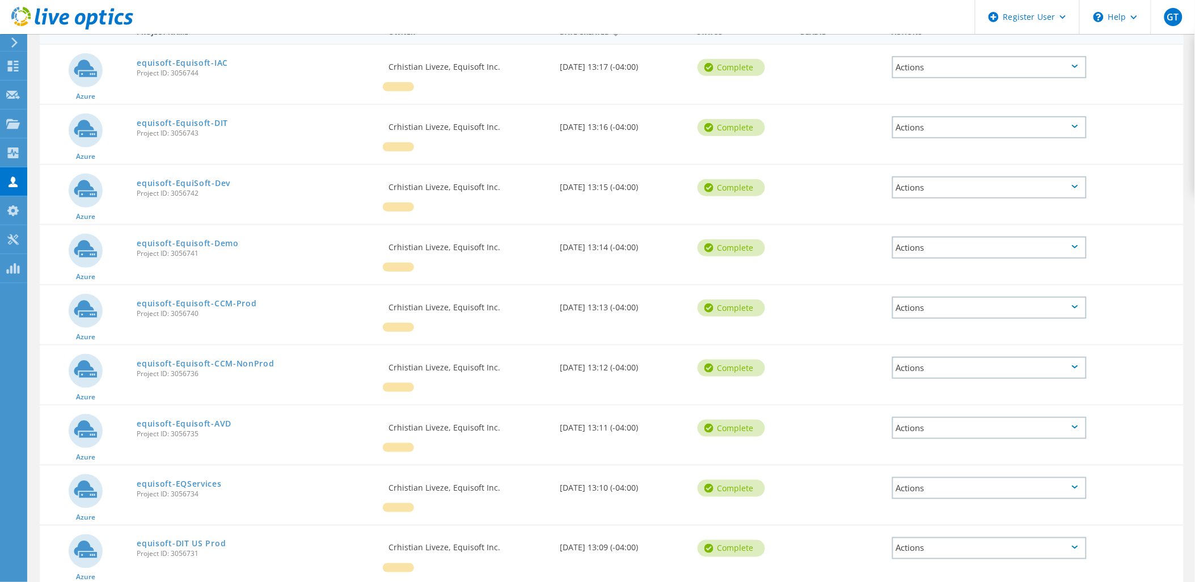
scroll to position [225, 0]
click at [980, 60] on div "Actions" at bounding box center [989, 66] width 195 height 22
click at [928, 49] on div "Download XLSX" at bounding box center [989, 58] width 192 height 18
click at [909, 115] on div "Actions" at bounding box center [989, 126] width 195 height 22
click at [916, 109] on div "Download XLSX" at bounding box center [989, 118] width 192 height 18
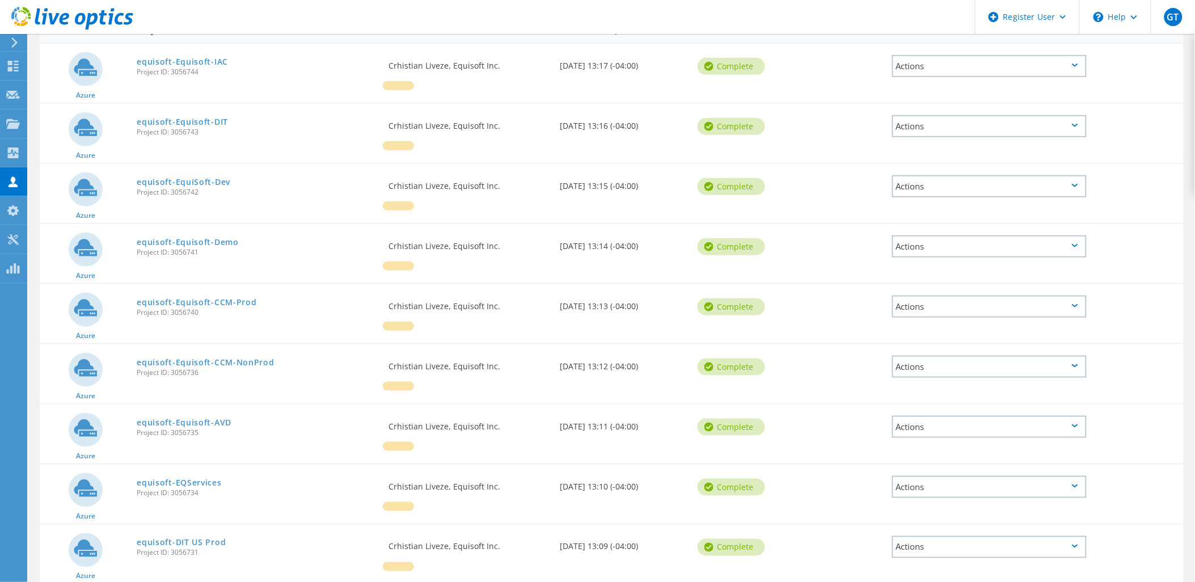
click at [906, 175] on div "Actions" at bounding box center [989, 186] width 195 height 22
click at [918, 169] on div "Download XLSX" at bounding box center [989, 178] width 192 height 18
click at [898, 235] on div "Actions" at bounding box center [989, 246] width 195 height 22
click at [904, 234] on use at bounding box center [902, 237] width 10 height 7
click at [903, 296] on div "Actions" at bounding box center [989, 307] width 195 height 22
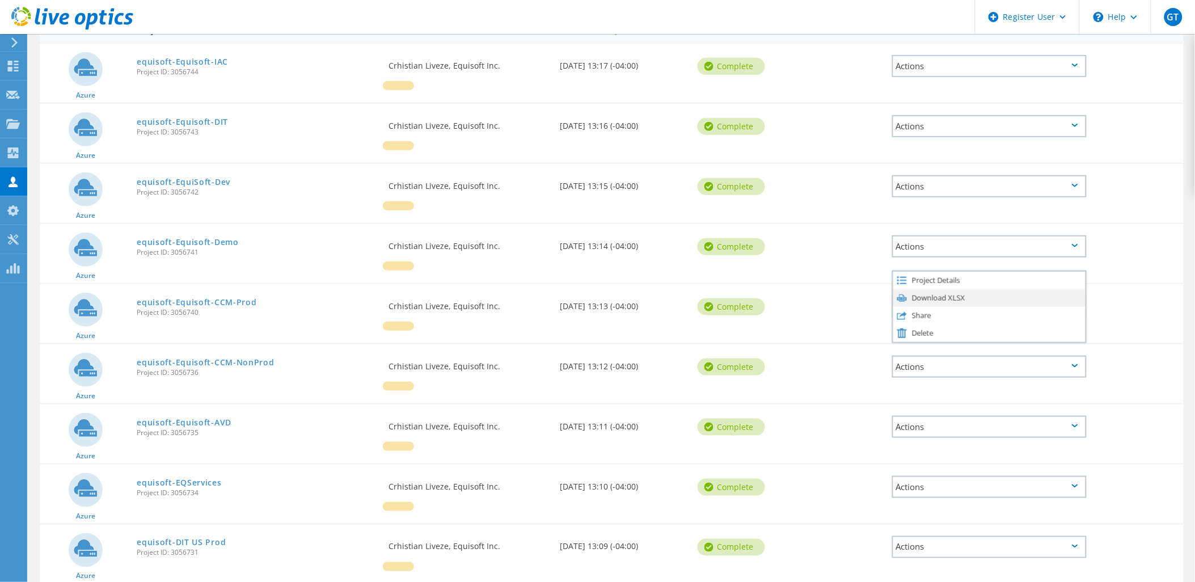
click at [912, 289] on div "Download XLSX" at bounding box center [989, 298] width 192 height 18
click at [902, 356] on div "Actions" at bounding box center [989, 367] width 195 height 22
click at [904, 353] on icon at bounding box center [902, 358] width 10 height 10
click at [902, 416] on div "Actions" at bounding box center [989, 427] width 195 height 22
click at [916, 410] on div "Download XLSX" at bounding box center [989, 419] width 192 height 18
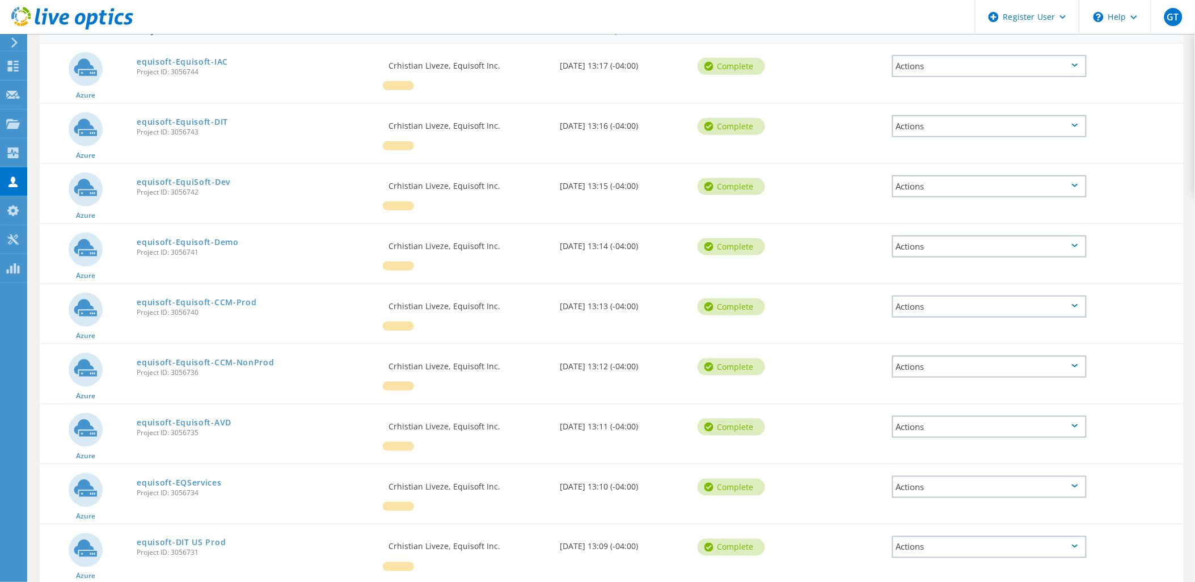
click at [900, 476] on div "Actions" at bounding box center [989, 487] width 195 height 22
click at [914, 470] on div "Download XLSX" at bounding box center [989, 479] width 192 height 18
click at [916, 536] on div "Actions" at bounding box center [989, 547] width 195 height 22
click at [922, 530] on div "Download XLSX" at bounding box center [989, 539] width 192 height 18
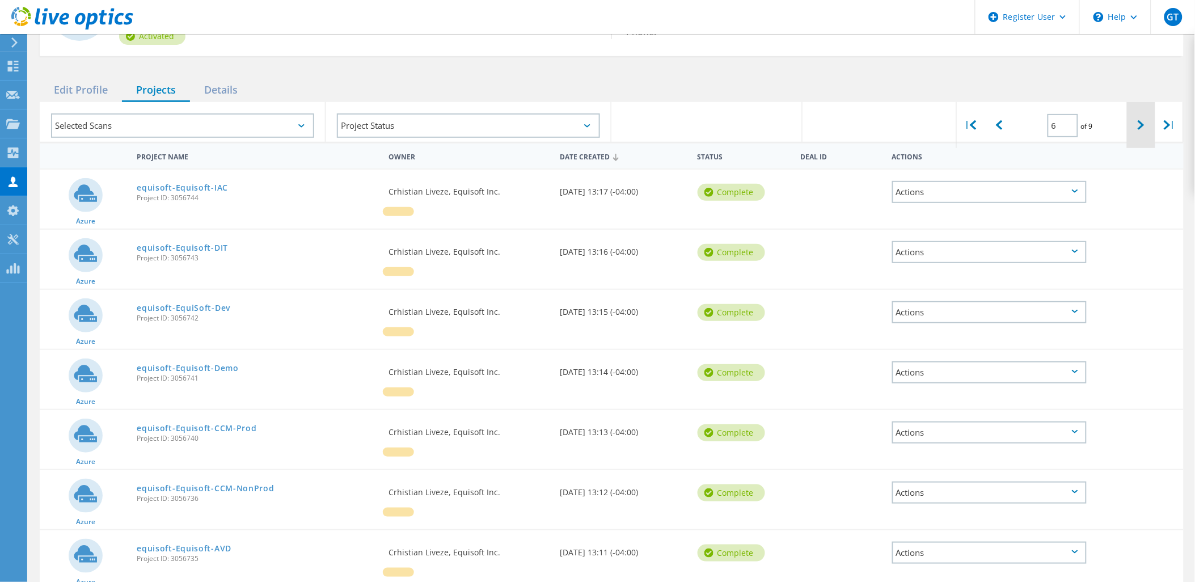
click at [1137, 122] on div at bounding box center [1141, 125] width 28 height 46
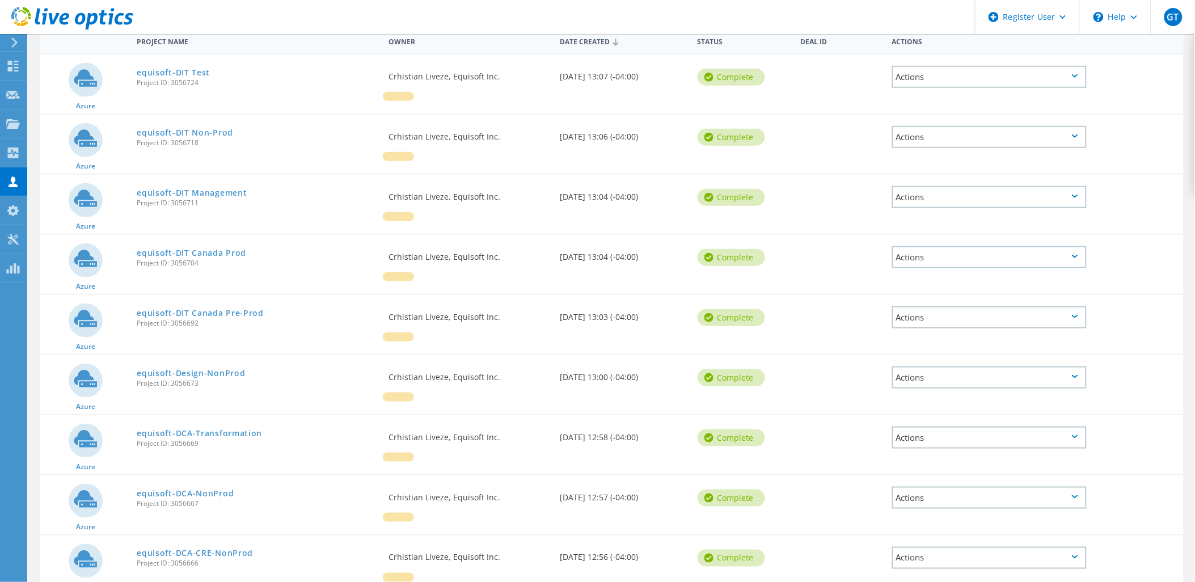
scroll to position [218, 0]
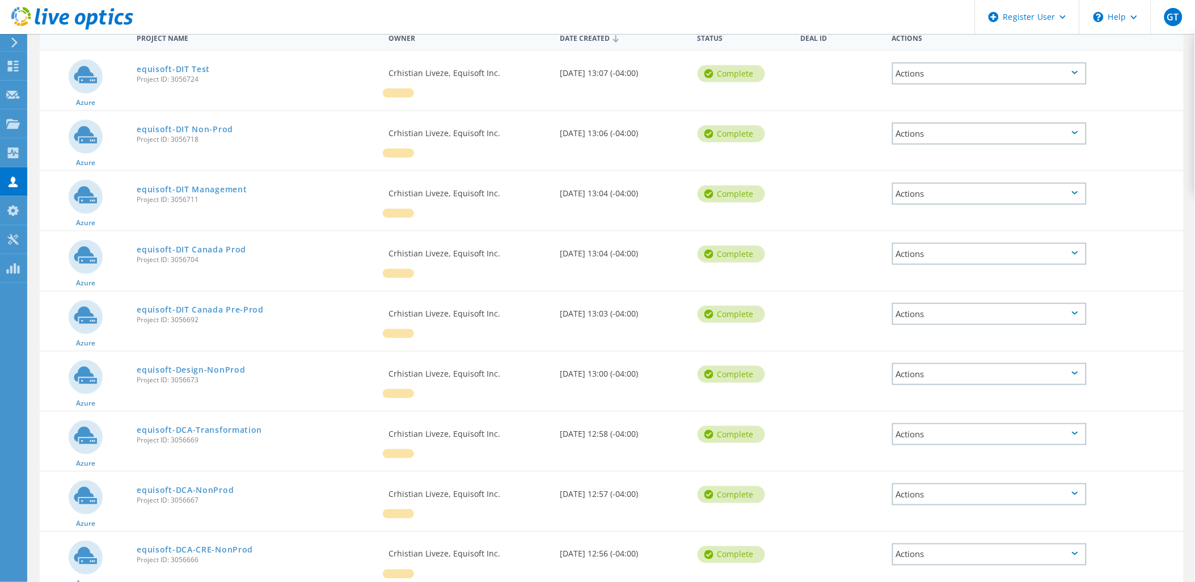
click at [912, 66] on div "Actions" at bounding box center [989, 73] width 195 height 22
click at [920, 56] on div "Download XLSX" at bounding box center [989, 65] width 192 height 18
click at [906, 123] on div "Actions" at bounding box center [989, 134] width 195 height 22
click at [922, 116] on div "Download XLSX" at bounding box center [989, 125] width 192 height 18
click at [904, 183] on div "Actions" at bounding box center [989, 194] width 195 height 22
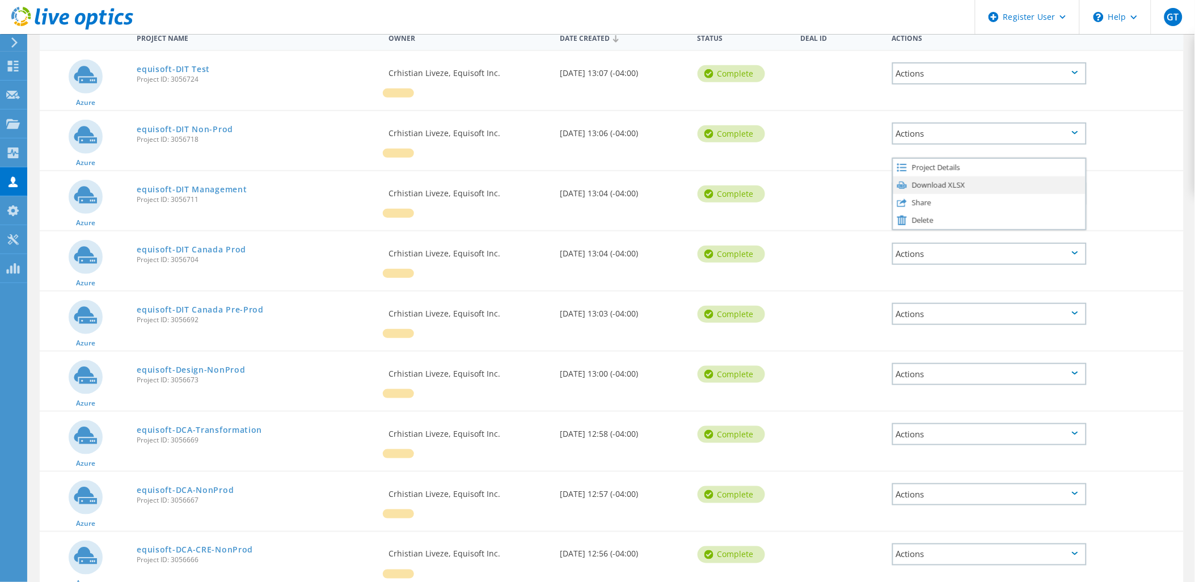
click at [909, 176] on div "Download XLSX" at bounding box center [989, 185] width 192 height 18
click at [909, 243] on div "Actions" at bounding box center [989, 254] width 195 height 22
click at [925, 237] on div "Download XLSX" at bounding box center [989, 246] width 192 height 18
click at [910, 303] on div "Actions" at bounding box center [989, 314] width 195 height 22
click at [916, 297] on div "Download XLSX" at bounding box center [989, 306] width 192 height 18
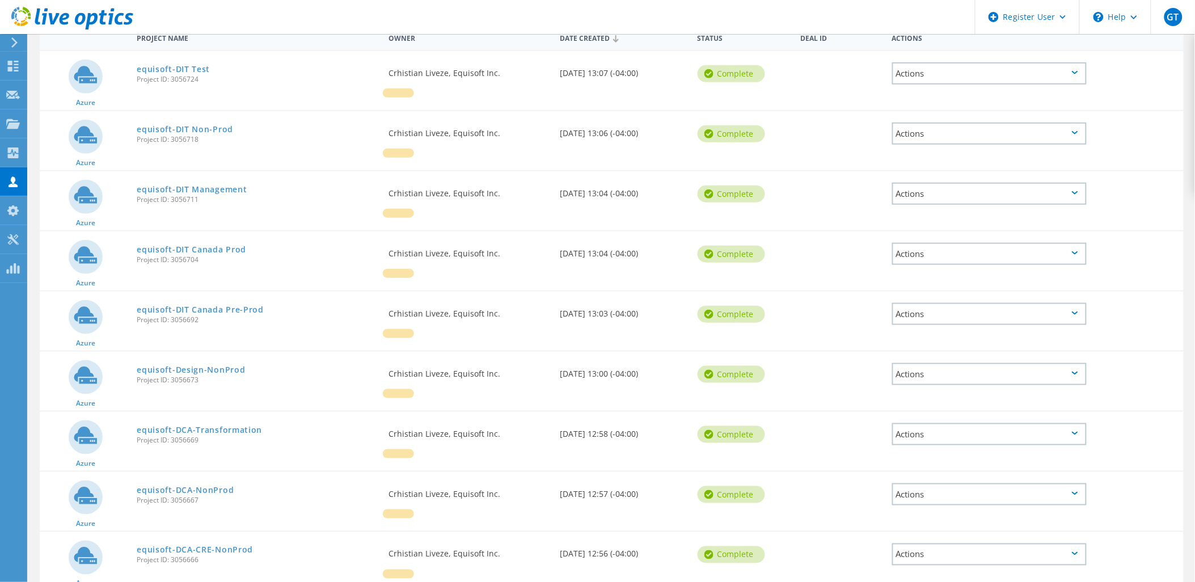
click at [908, 363] on div "Actions" at bounding box center [989, 374] width 195 height 22
click at [930, 357] on div "Download XLSX" at bounding box center [989, 366] width 192 height 18
click at [900, 423] on div "Actions" at bounding box center [989, 434] width 195 height 22
click at [921, 417] on div "Download XLSX" at bounding box center [989, 426] width 192 height 18
click at [898, 483] on div "Actions" at bounding box center [989, 494] width 195 height 22
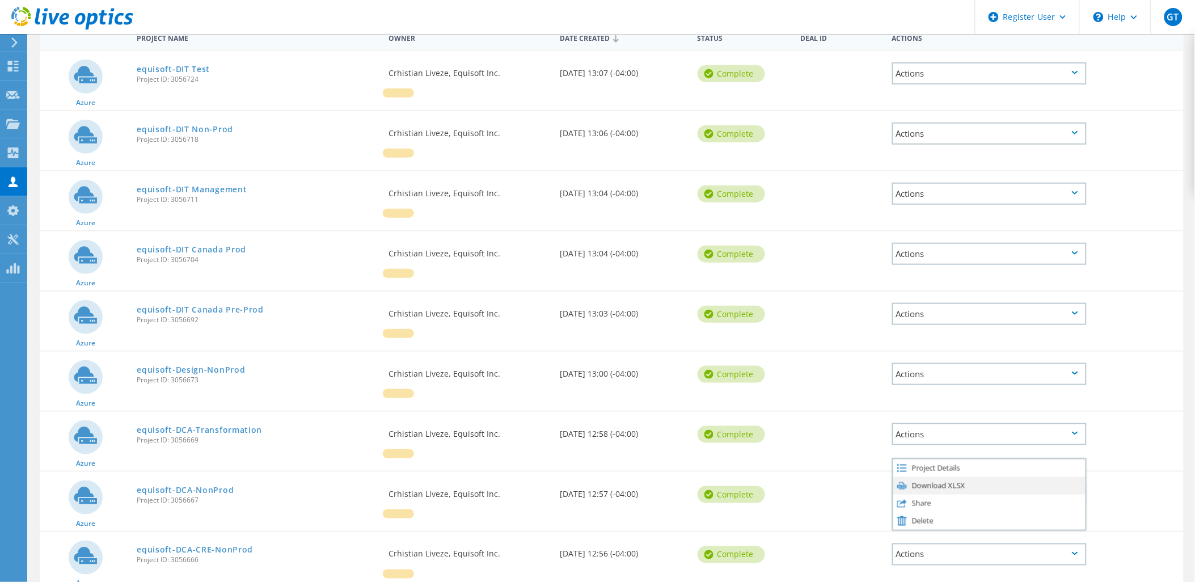
click at [908, 477] on div "Download XLSX" at bounding box center [989, 486] width 192 height 18
click at [922, 543] on div "Actions" at bounding box center [989, 554] width 195 height 22
click at [947, 537] on div "Download XLSX" at bounding box center [989, 546] width 192 height 18
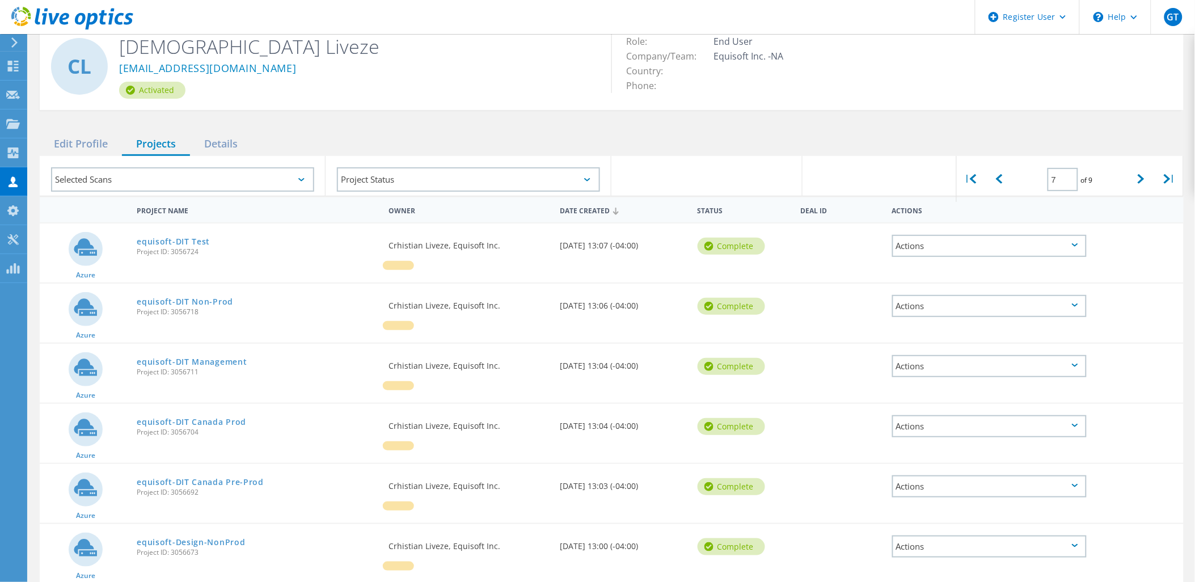
scroll to position [29, 0]
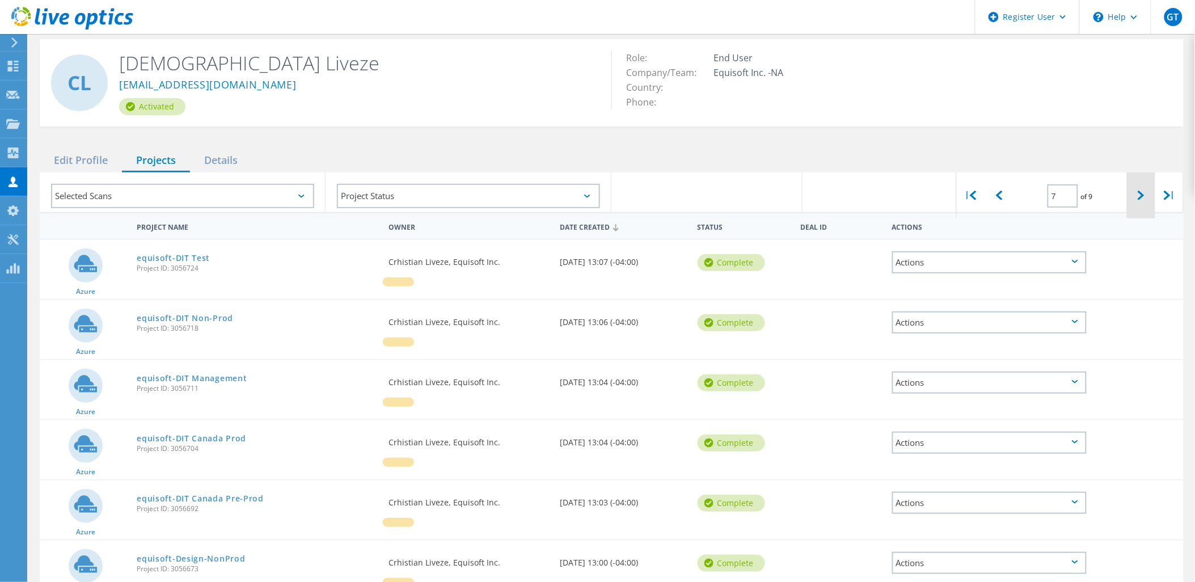
click at [1142, 191] on icon at bounding box center [1141, 196] width 7 height 10
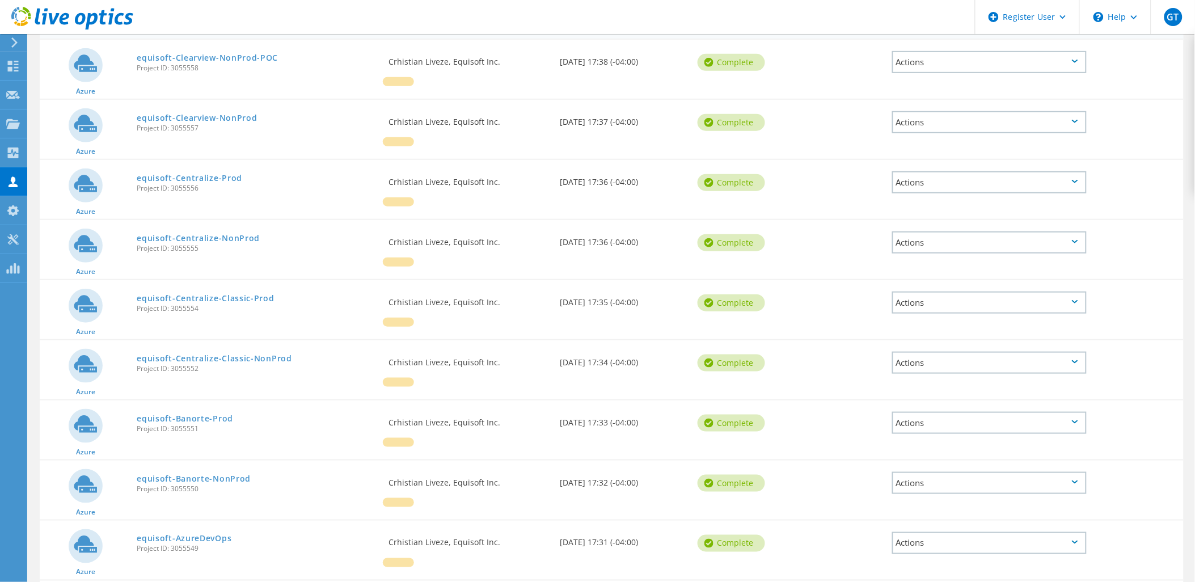
scroll to position [231, 0]
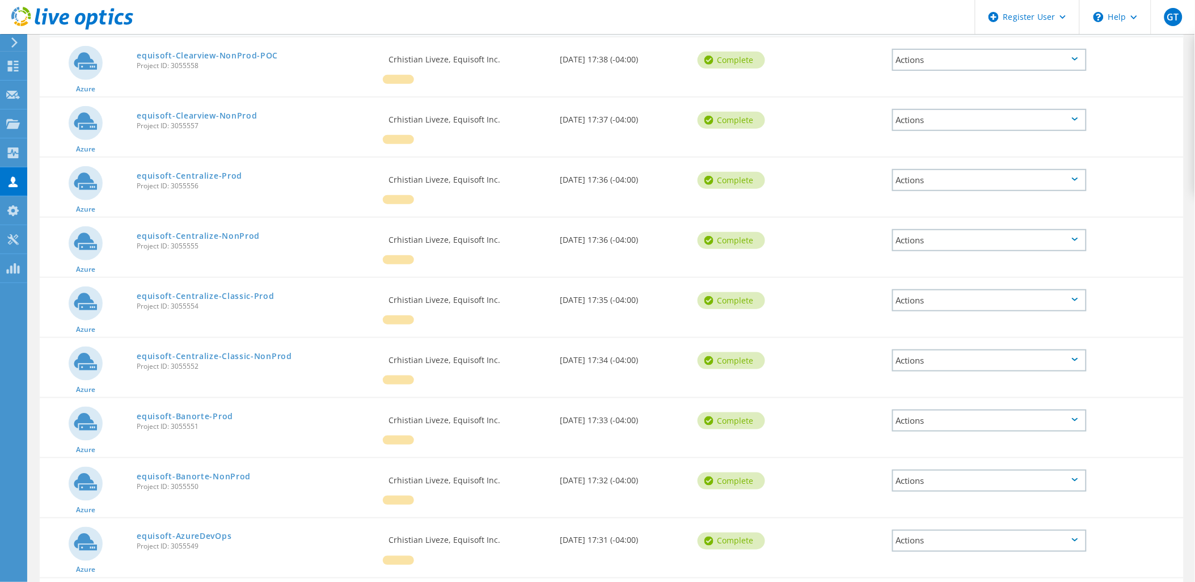
click at [902, 52] on div "Actions" at bounding box center [989, 60] width 195 height 22
click at [915, 43] on div "Download XLSX" at bounding box center [989, 52] width 192 height 18
click at [911, 109] on div "Actions" at bounding box center [989, 120] width 195 height 22
click at [936, 103] on div "Download XLSX" at bounding box center [989, 112] width 192 height 18
click at [906, 169] on div "Actions" at bounding box center [989, 180] width 195 height 22
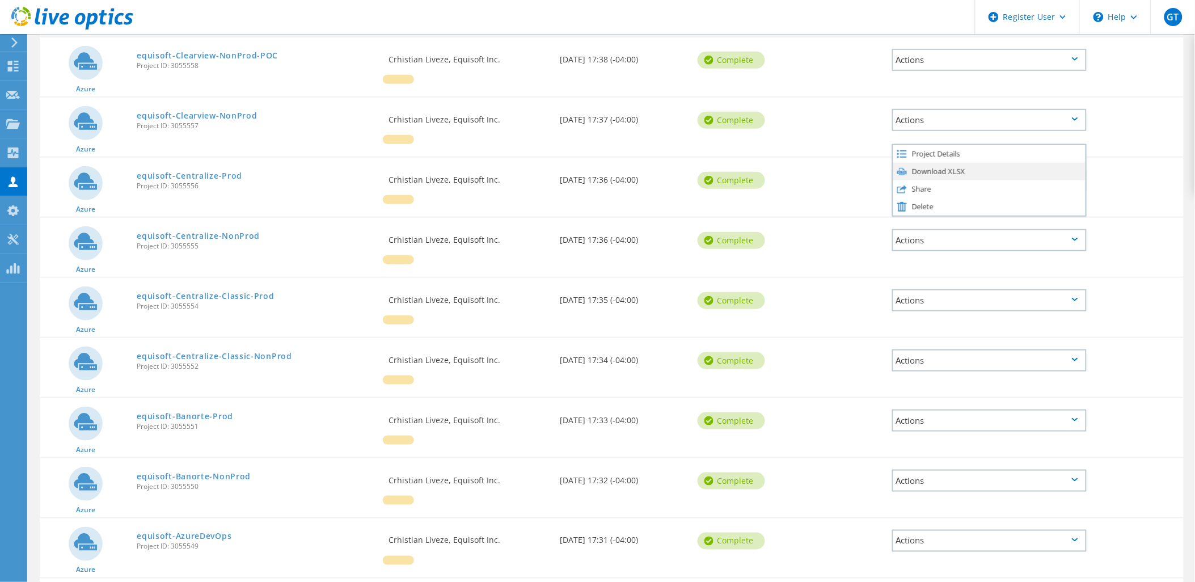
click at [933, 163] on div "Download XLSX" at bounding box center [989, 172] width 192 height 18
click at [900, 229] on div "Actions" at bounding box center [989, 240] width 195 height 22
click at [936, 223] on div "Download XLSX" at bounding box center [989, 232] width 192 height 18
click at [909, 289] on div "Actions" at bounding box center [989, 300] width 195 height 22
click at [915, 283] on div "Download XLSX" at bounding box center [989, 292] width 192 height 18
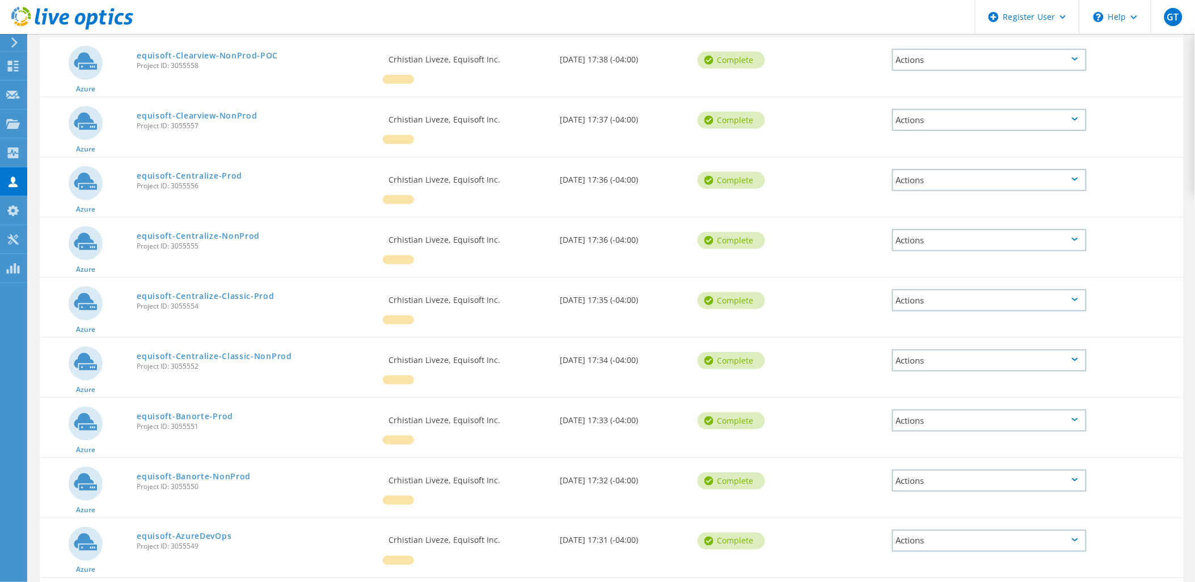
click at [906, 349] on div "Actions" at bounding box center [989, 360] width 195 height 22
click at [925, 343] on div "Download XLSX" at bounding box center [989, 352] width 192 height 18
click at [915, 410] on div "Actions" at bounding box center [989, 421] width 195 height 22
click at [939, 403] on div "Download XLSX" at bounding box center [989, 412] width 192 height 18
click at [900, 470] on div "Actions" at bounding box center [989, 481] width 195 height 22
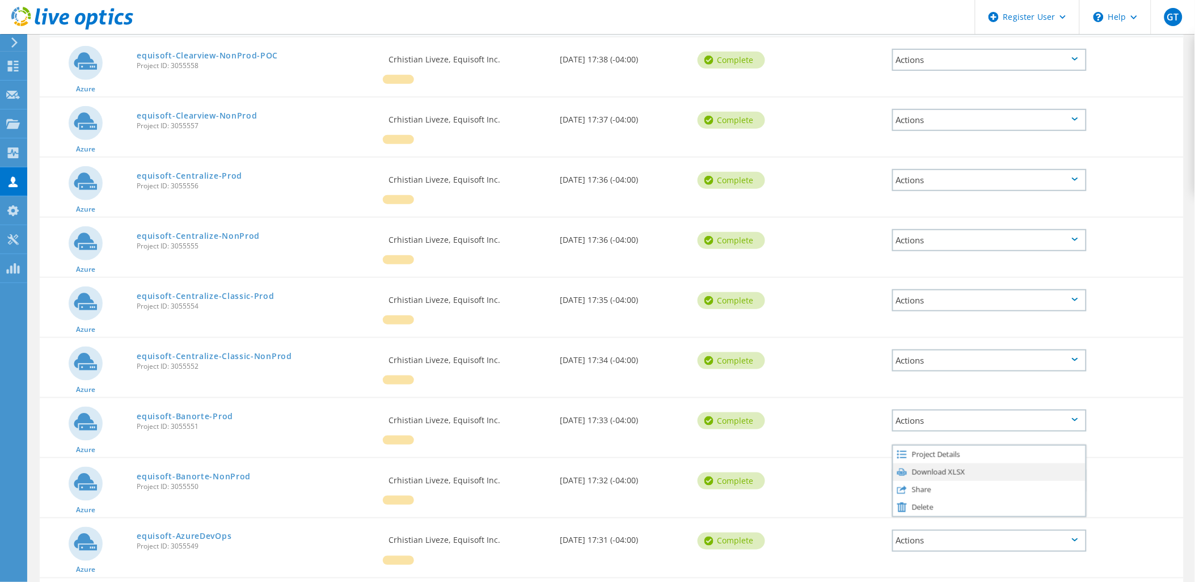
click at [928, 463] on div "Download XLSX" at bounding box center [989, 472] width 192 height 18
click at [908, 530] on div "Actions" at bounding box center [989, 541] width 195 height 22
click at [923, 524] on div "Download XLSX" at bounding box center [989, 533] width 192 height 18
click at [946, 581] on div "Download XLSX" at bounding box center [989, 593] width 192 height 18
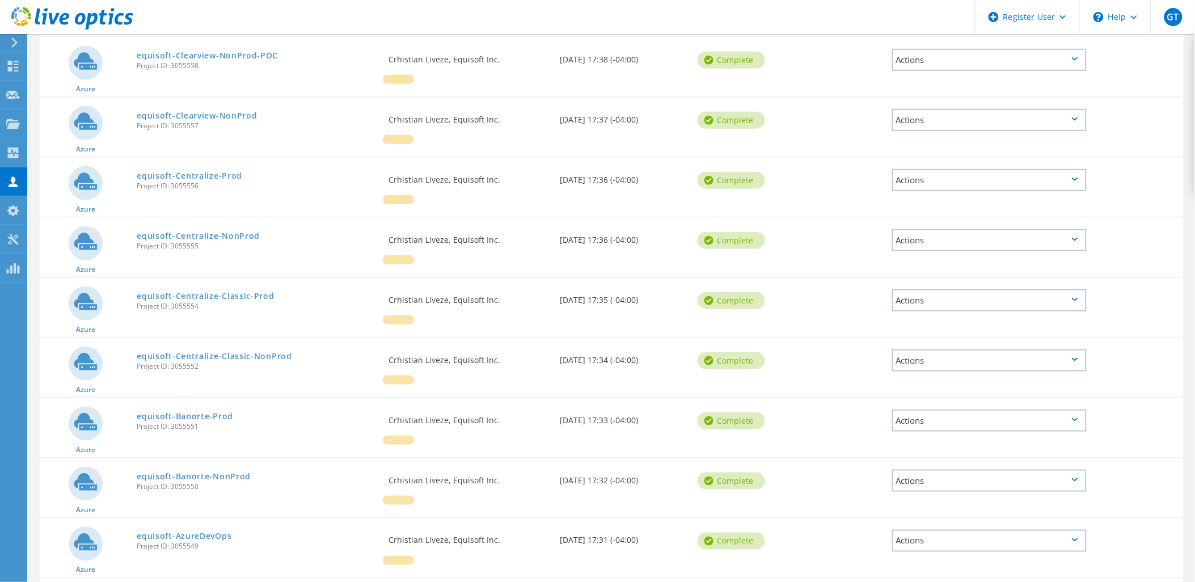
scroll to position [0, 0]
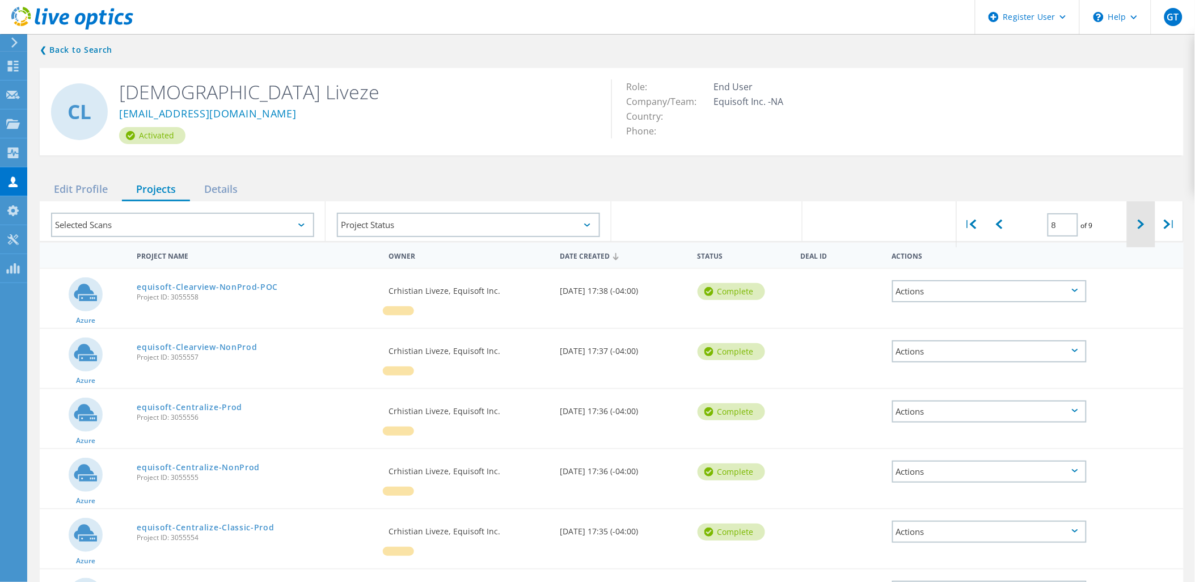
click at [1142, 220] on icon at bounding box center [1141, 225] width 7 height 10
type input "9"
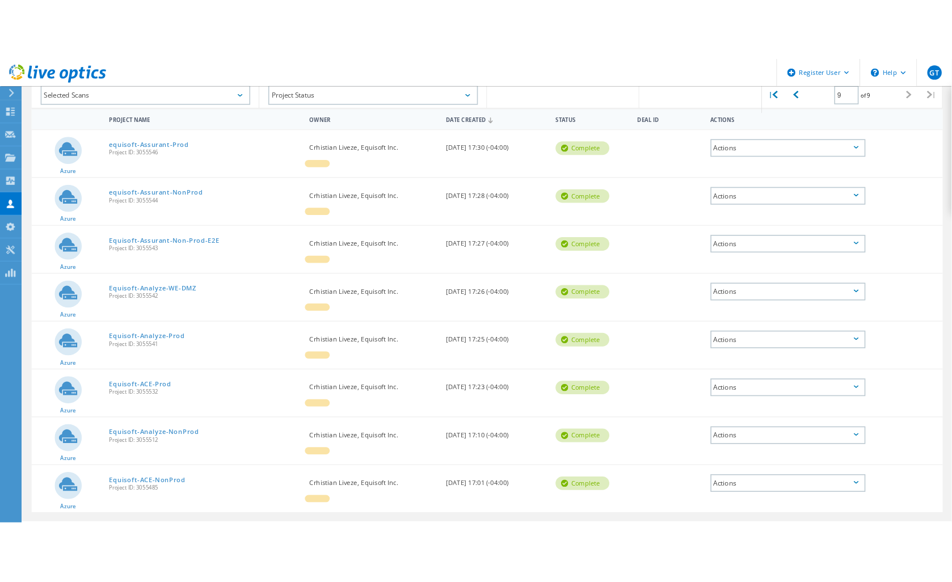
scroll to position [174, 0]
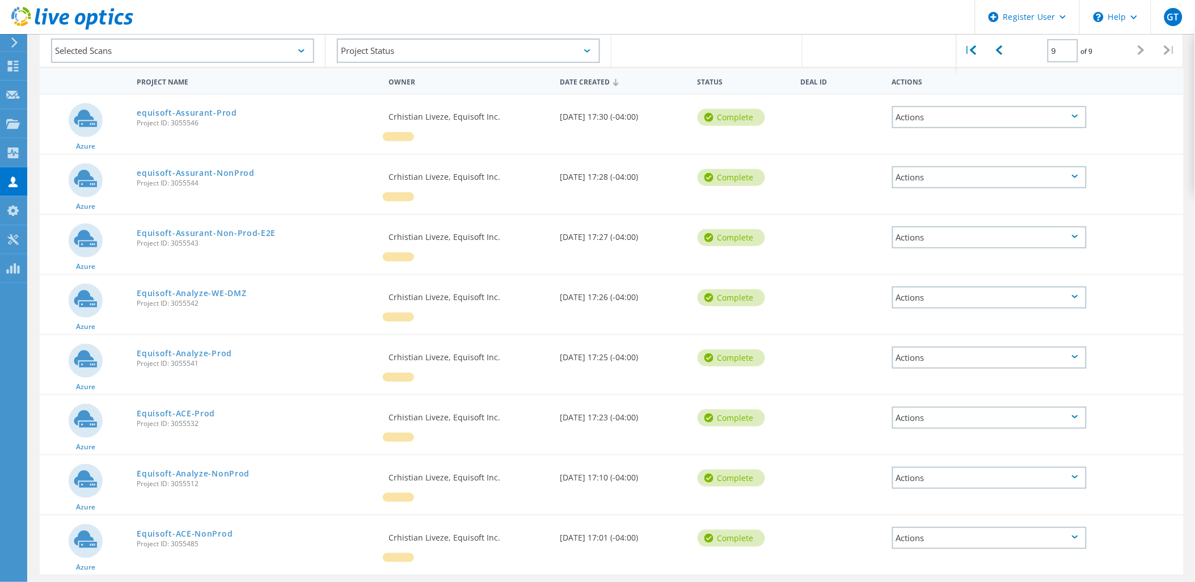
click at [914, 106] on div "Actions" at bounding box center [989, 117] width 195 height 22
click at [925, 100] on div "Download XLSX" at bounding box center [989, 109] width 192 height 18
click at [909, 166] on div "Actions" at bounding box center [989, 177] width 195 height 22
click at [926, 160] on div "Download XLSX" at bounding box center [989, 169] width 192 height 18
click at [917, 226] on div "Actions" at bounding box center [989, 237] width 195 height 22
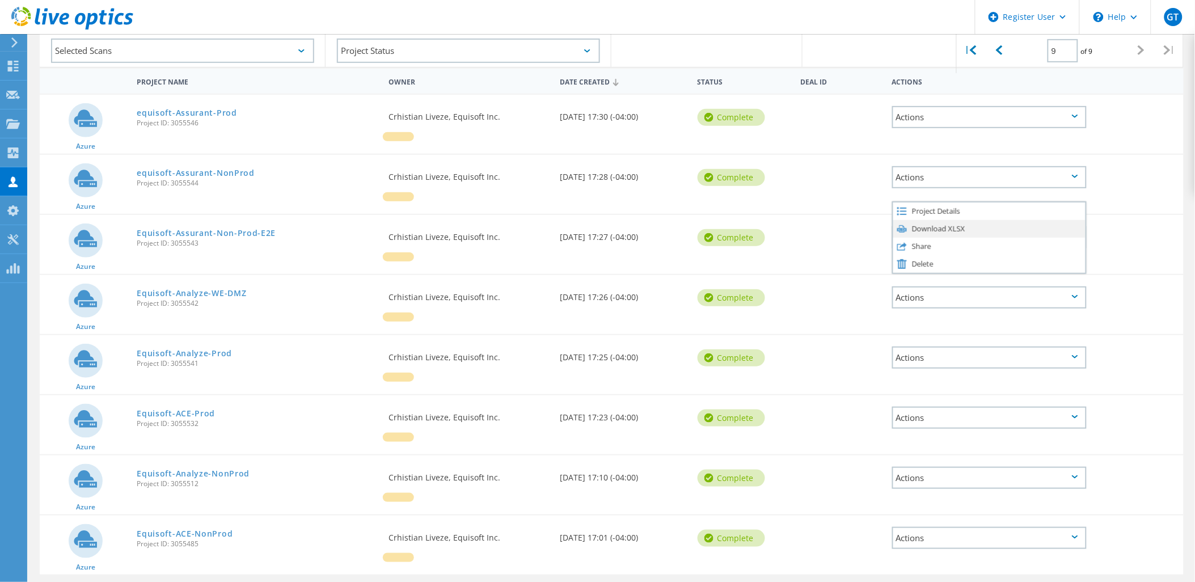
click at [934, 220] on div "Download XLSX" at bounding box center [989, 229] width 192 height 18
click at [908, 286] on div "Actions" at bounding box center [989, 297] width 195 height 22
click at [923, 280] on div "Download XLSX" at bounding box center [989, 289] width 192 height 18
click at [908, 347] on div "Actions" at bounding box center [989, 358] width 195 height 22
click at [938, 340] on div "Download XLSX" at bounding box center [989, 349] width 192 height 18
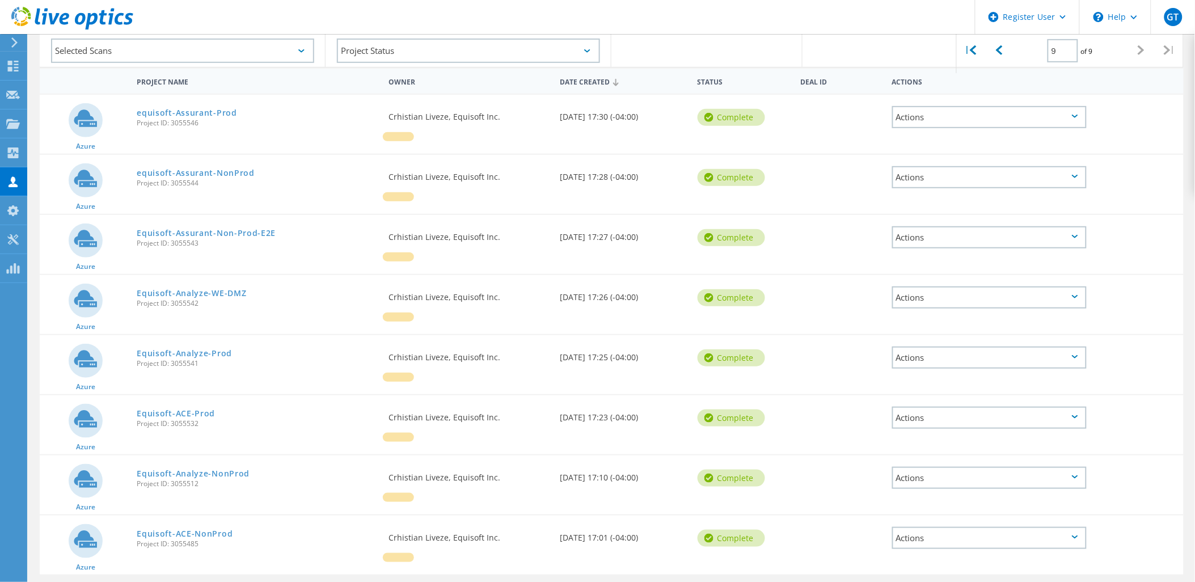
click at [910, 407] on div "Actions" at bounding box center [989, 418] width 195 height 22
click at [936, 400] on div "Download XLSX" at bounding box center [989, 409] width 192 height 18
click at [912, 467] on div "Actions" at bounding box center [989, 478] width 195 height 22
click at [953, 461] on div "Download XLSX" at bounding box center [989, 470] width 192 height 18
click at [925, 527] on div "Actions" at bounding box center [989, 538] width 195 height 22
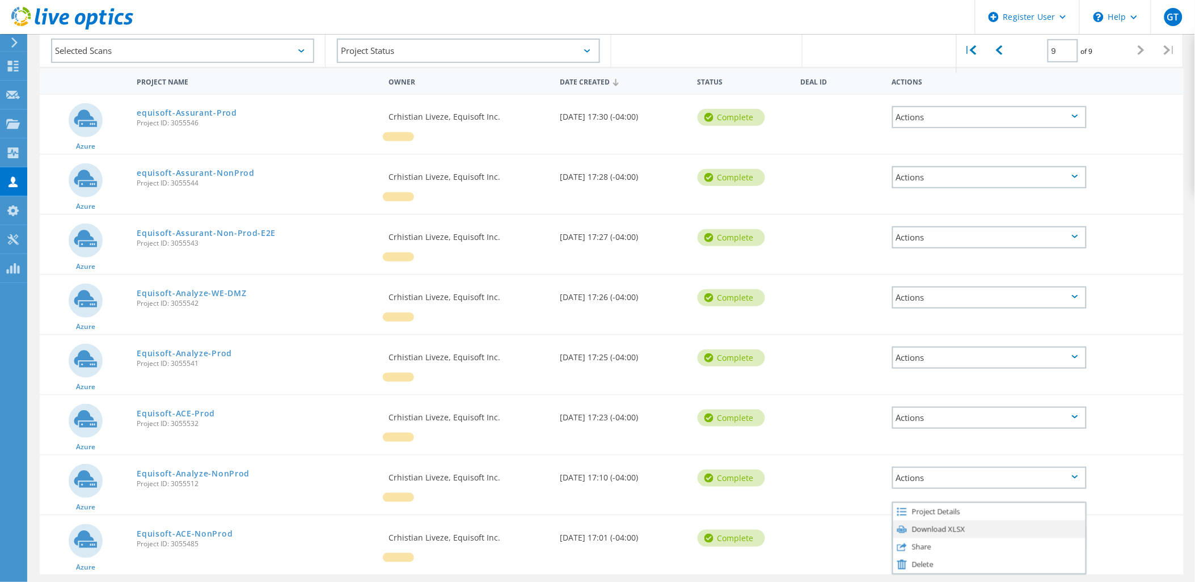
click at [942, 521] on div "Download XLSX" at bounding box center [989, 530] width 192 height 18
